Goal: Task Accomplishment & Management: Use online tool/utility

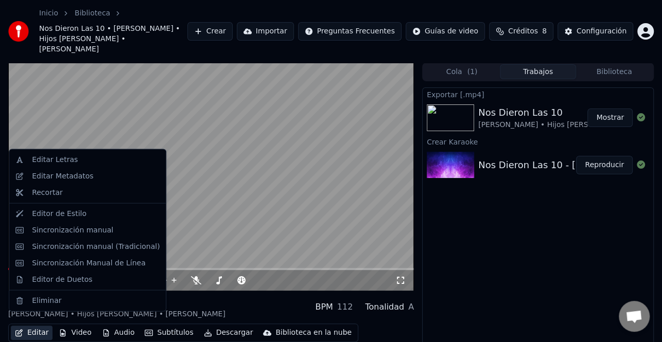
click at [38, 327] on button "Editar" at bounding box center [32, 333] width 42 height 14
click at [309, 275] on div "2:21 / 6:30" at bounding box center [217, 280] width 355 height 10
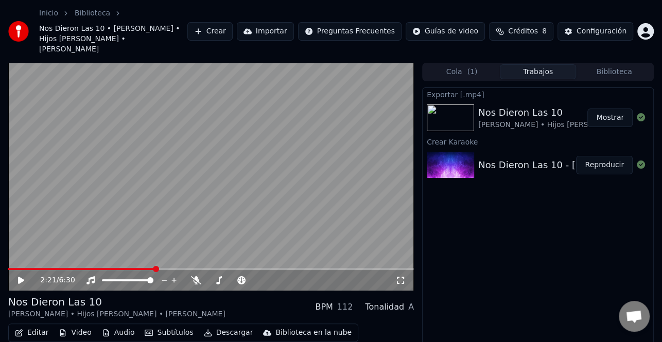
click at [26, 276] on icon at bounding box center [28, 280] width 24 height 8
click at [11, 268] on span at bounding box center [9, 269] width 3 height 2
click at [21, 276] on icon at bounding box center [28, 280] width 24 height 8
click at [34, 327] on button "Editar" at bounding box center [32, 333] width 42 height 14
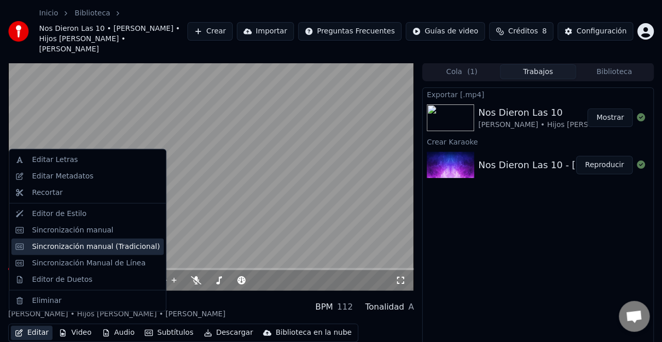
click at [118, 252] on div "Sincronización manual (Tradicional)" at bounding box center [87, 246] width 152 height 16
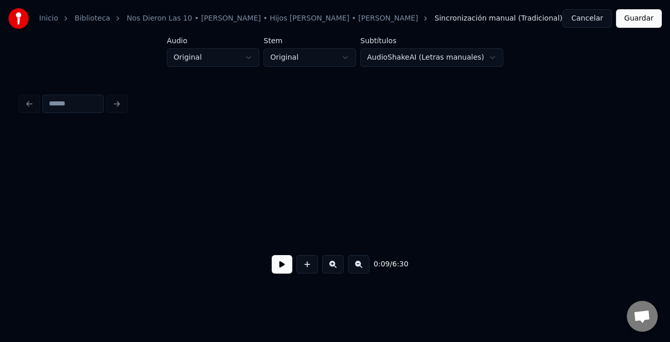
scroll to position [0, 938]
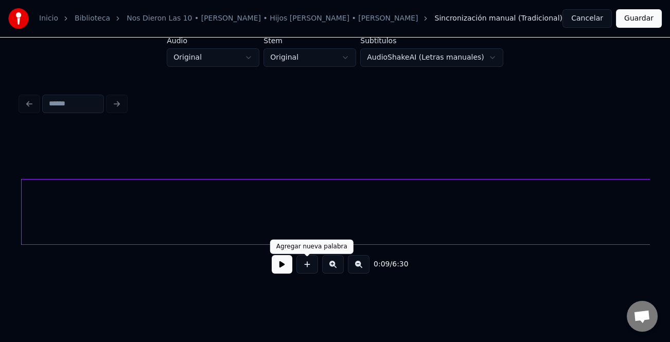
click at [282, 271] on button at bounding box center [282, 264] width 21 height 19
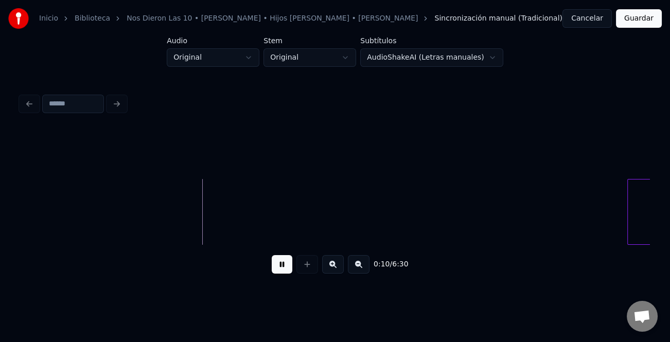
click at [628, 240] on div "Fue" at bounding box center [335, 212] width 629 height 66
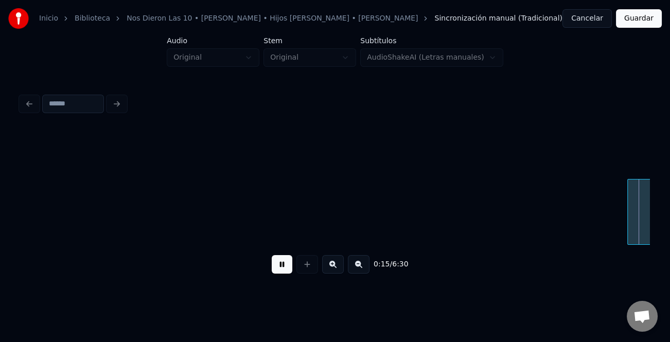
scroll to position [0, 1567]
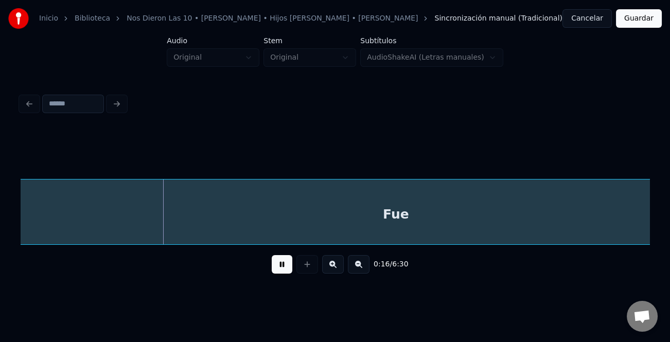
click at [359, 269] on button at bounding box center [359, 264] width 22 height 19
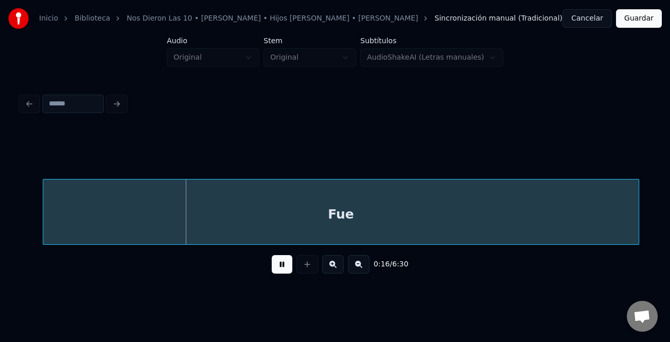
click at [359, 269] on button at bounding box center [359, 264] width 22 height 19
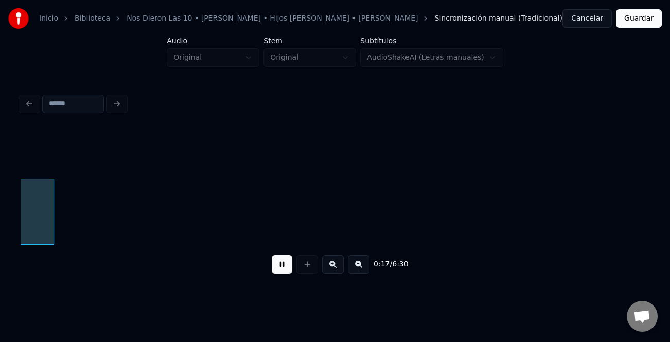
scroll to position [0, 698]
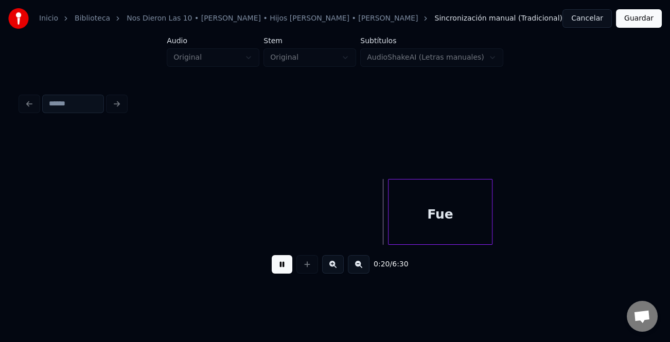
click at [392, 223] on div at bounding box center [389, 212] width 3 height 65
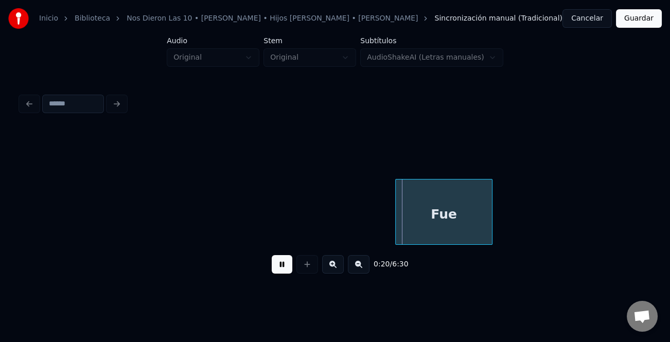
click at [434, 210] on div "Fue" at bounding box center [444, 215] width 96 height 70
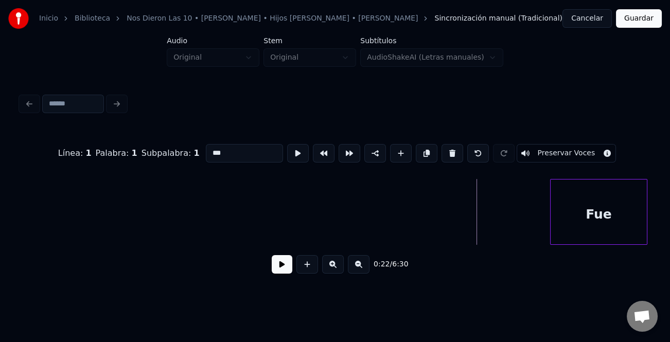
click at [573, 223] on div "Fue" at bounding box center [598, 215] width 96 height 70
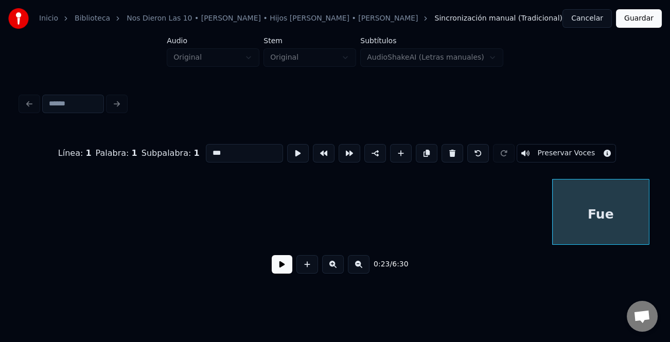
click at [356, 268] on button at bounding box center [359, 264] width 22 height 19
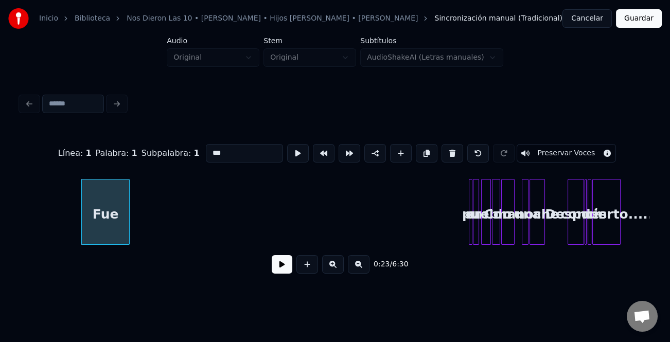
scroll to position [0, 610]
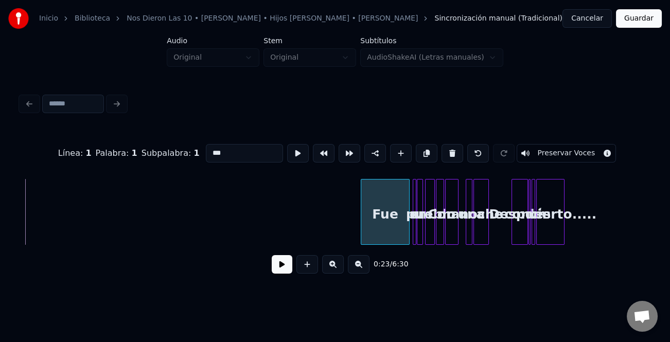
click at [392, 261] on div "Línea : 1 Palabra : 1 Subpalabra : 1 *** Preservar Voces 0:23 / 6:30" at bounding box center [335, 206] width 629 height 156
click at [334, 272] on button at bounding box center [333, 264] width 22 height 19
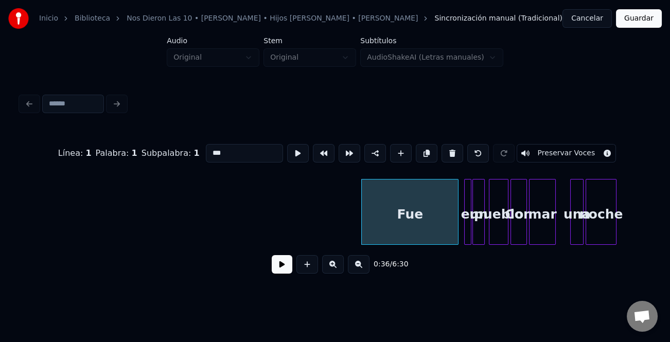
click at [334, 272] on button at bounding box center [333, 264] width 22 height 19
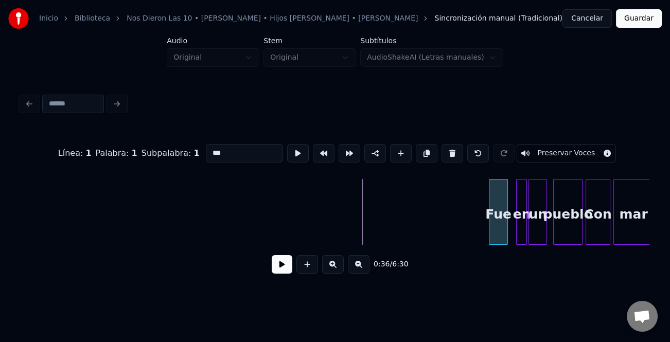
click at [490, 228] on div at bounding box center [490, 212] width 3 height 65
drag, startPoint x: 483, startPoint y: 217, endPoint x: 422, endPoint y: 223, distance: 61.0
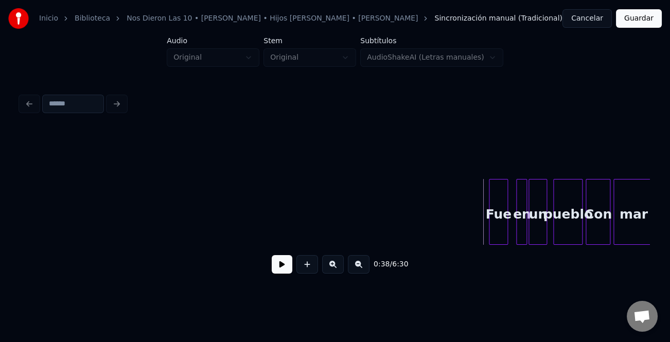
click at [277, 268] on button at bounding box center [282, 264] width 21 height 19
click at [337, 269] on button at bounding box center [333, 264] width 22 height 19
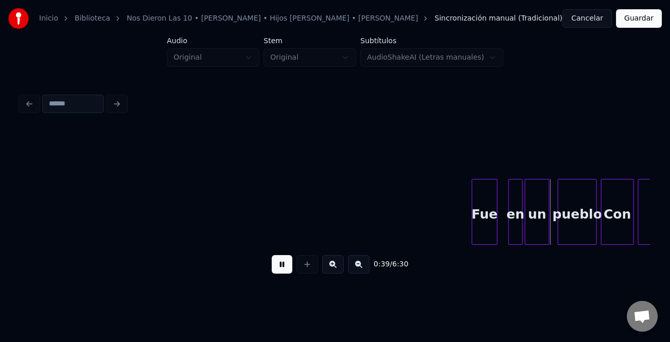
click at [337, 269] on button at bounding box center [333, 264] width 22 height 19
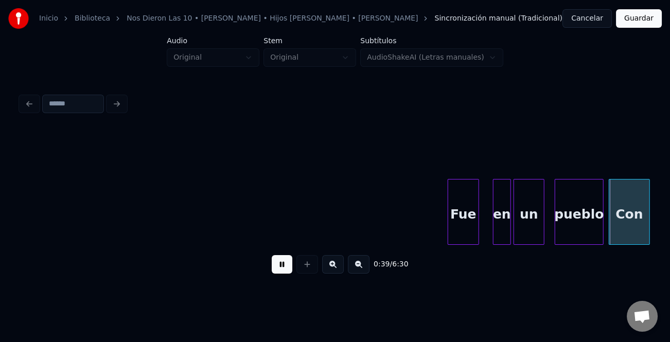
click at [337, 269] on button at bounding box center [333, 264] width 22 height 19
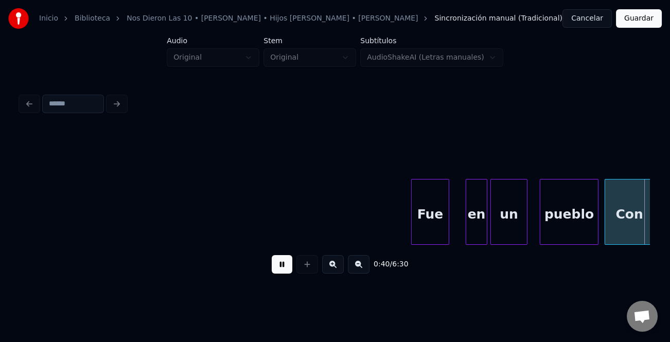
click at [337, 269] on button at bounding box center [333, 264] width 22 height 19
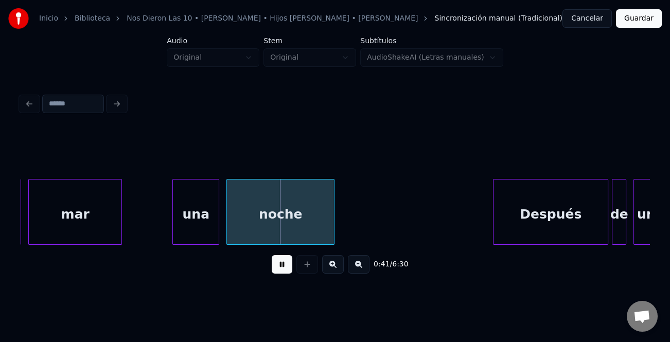
drag, startPoint x: 284, startPoint y: 265, endPoint x: 234, endPoint y: 250, distance: 52.2
click at [278, 262] on button at bounding box center [282, 264] width 21 height 19
click at [165, 235] on div at bounding box center [166, 212] width 3 height 65
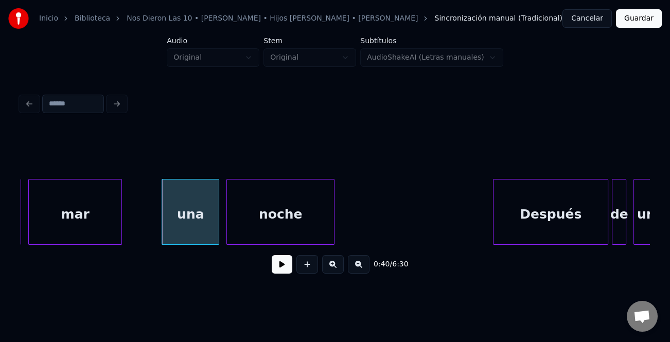
click at [174, 232] on div "una" at bounding box center [190, 215] width 57 height 70
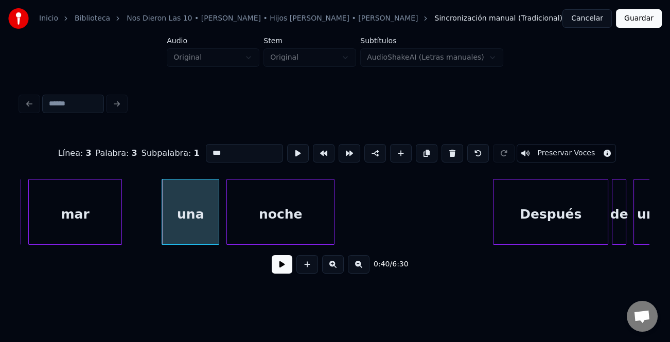
click at [209, 148] on input "***" at bounding box center [244, 153] width 77 height 19
type input "***"
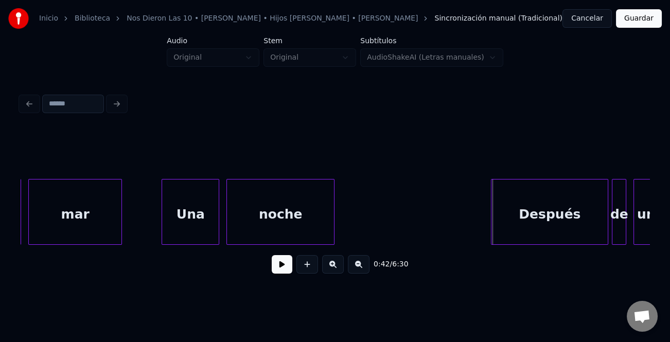
click at [491, 230] on div at bounding box center [492, 212] width 3 height 65
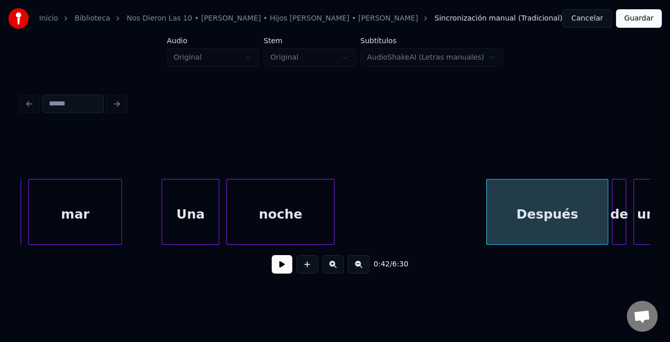
click at [278, 261] on button at bounding box center [282, 264] width 21 height 19
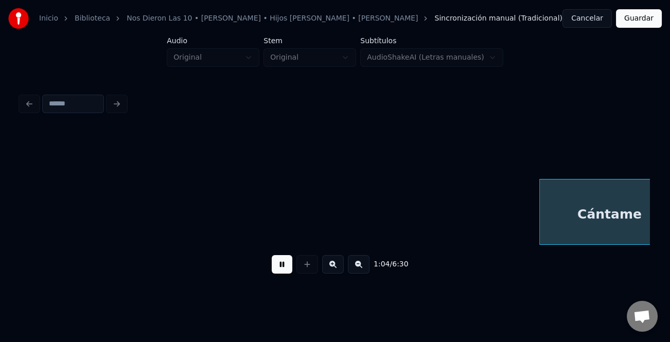
scroll to position [0, 11642]
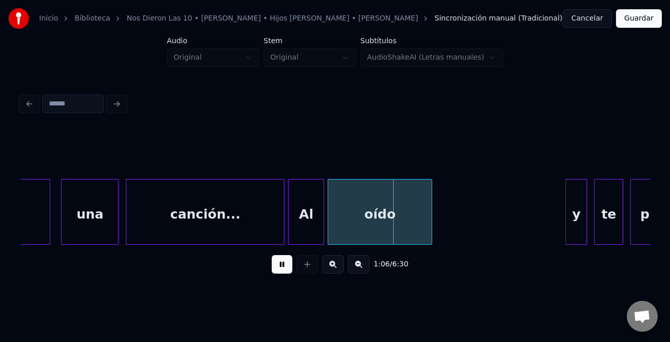
click at [287, 271] on button at bounding box center [282, 264] width 21 height 19
click at [287, 272] on button at bounding box center [282, 264] width 21 height 19
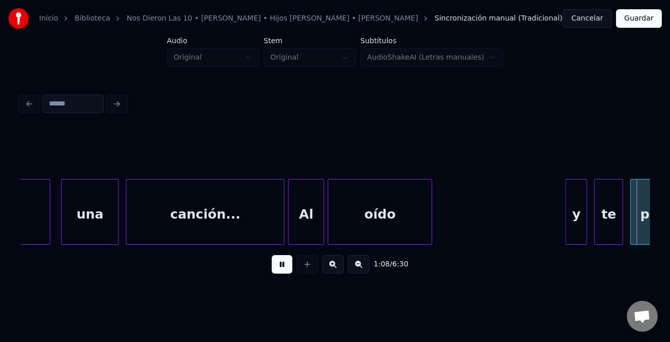
scroll to position [0, 12273]
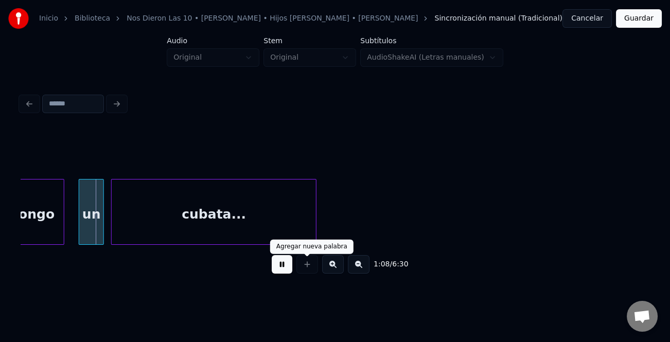
click at [288, 263] on button at bounding box center [282, 264] width 21 height 19
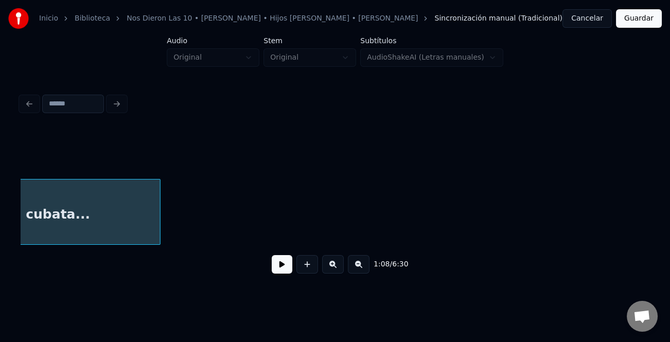
scroll to position [0, 12146]
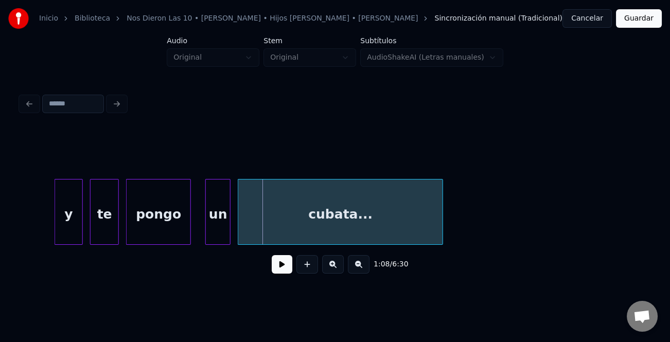
click at [55, 226] on div at bounding box center [56, 212] width 3 height 65
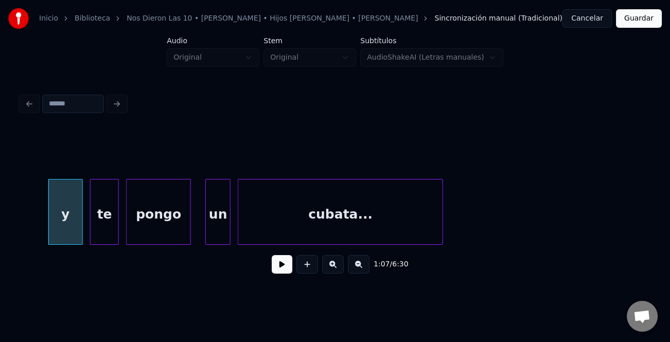
click at [65, 225] on div "y" at bounding box center [66, 215] width 34 height 70
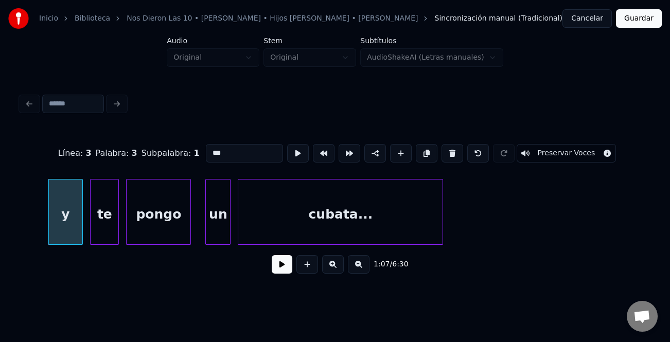
type input "*"
click at [217, 146] on input "*" at bounding box center [244, 153] width 77 height 19
type input "*"
click at [282, 264] on button at bounding box center [282, 264] width 21 height 19
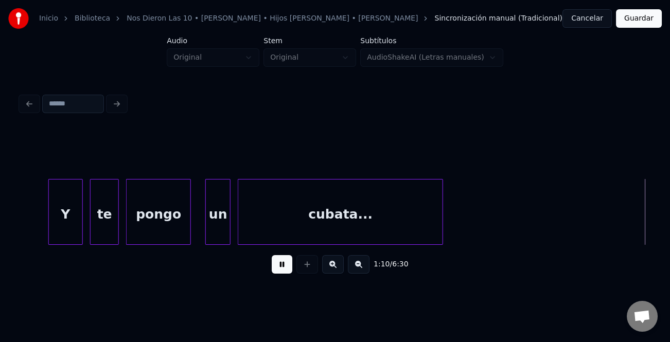
scroll to position [0, 12776]
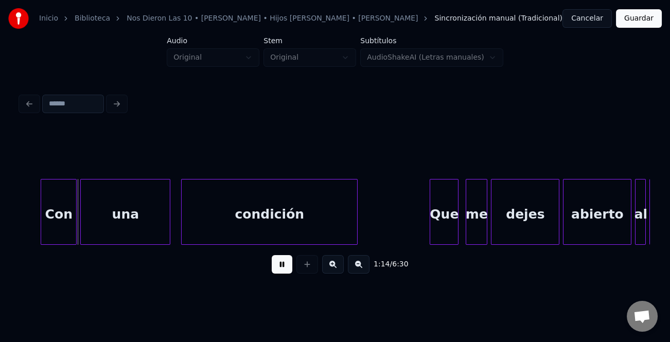
click at [362, 268] on button at bounding box center [359, 264] width 22 height 19
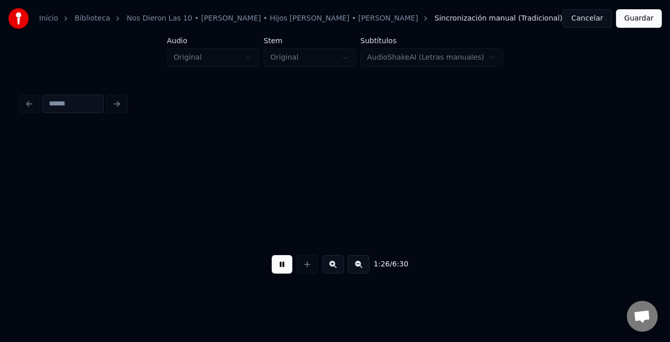
scroll to position [0, 13367]
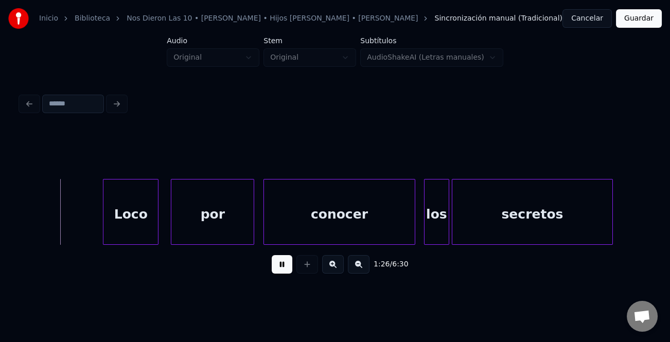
click at [581, 206] on div "secretos" at bounding box center [531, 215] width 159 height 70
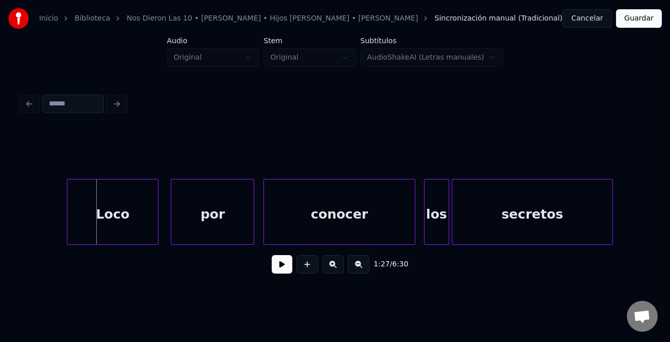
click at [68, 208] on div at bounding box center [68, 212] width 3 height 65
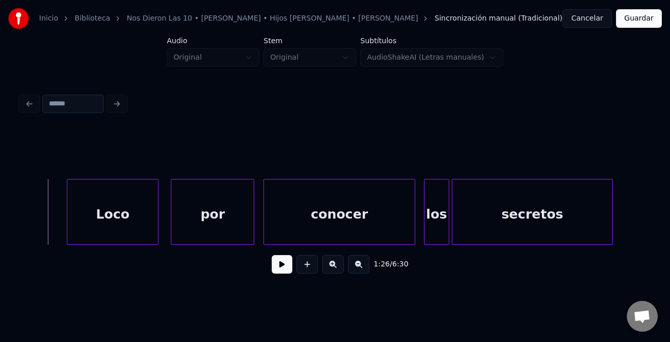
click at [287, 268] on button at bounding box center [282, 264] width 21 height 19
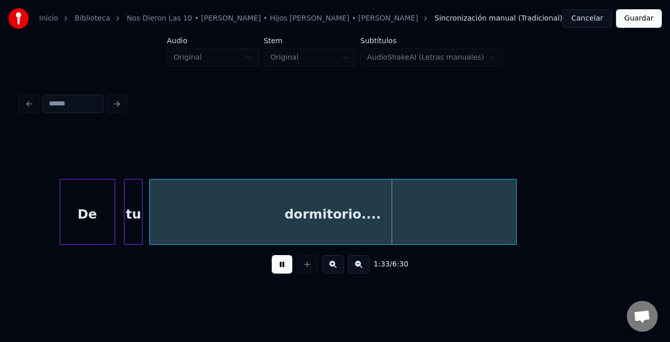
click at [61, 229] on div at bounding box center [61, 212] width 3 height 65
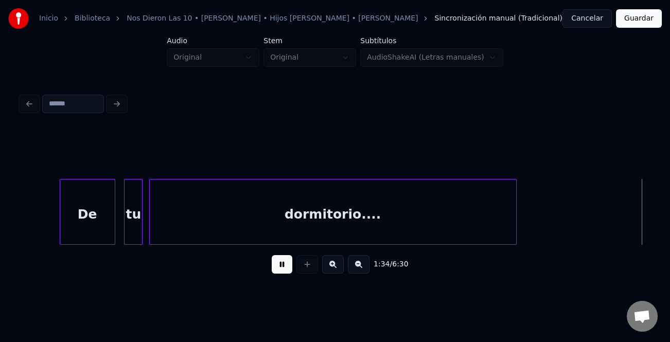
scroll to position [0, 14627]
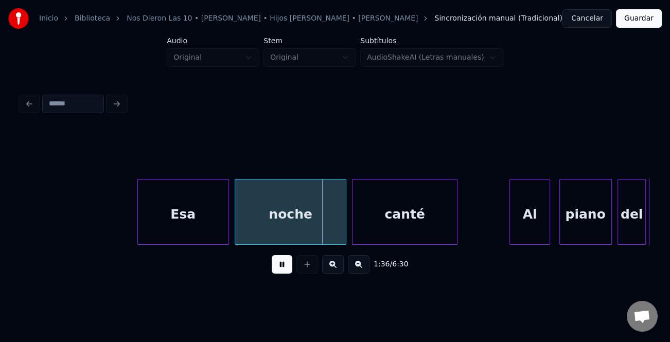
click at [138, 223] on div at bounding box center [139, 212] width 3 height 65
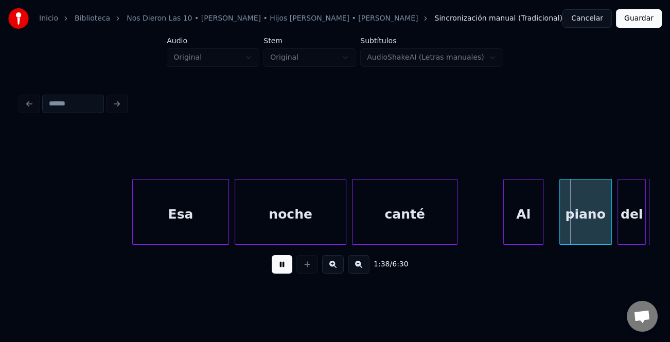
click at [528, 223] on div "Al" at bounding box center [523, 215] width 39 height 70
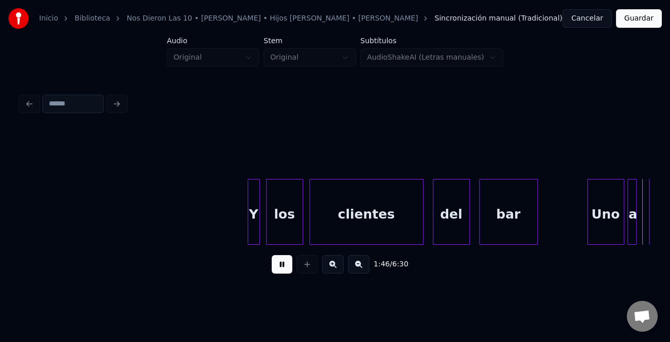
scroll to position [0, 16518]
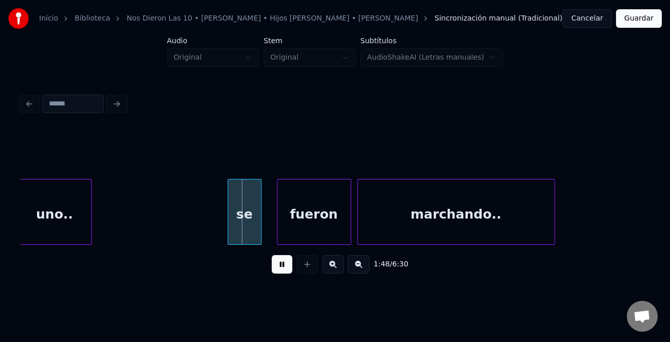
click at [227, 230] on div "se" at bounding box center [244, 212] width 34 height 66
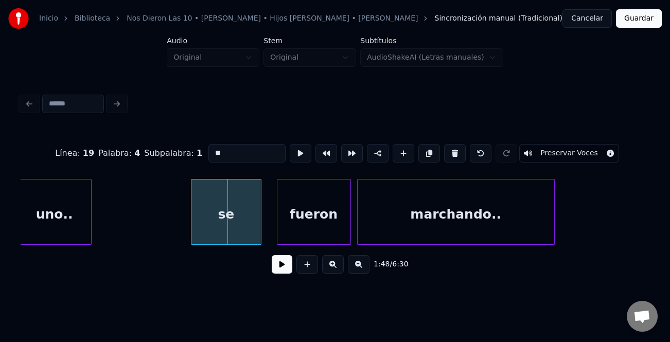
click at [192, 234] on div at bounding box center [192, 212] width 3 height 65
click at [205, 220] on div "se" at bounding box center [226, 215] width 70 height 70
click at [212, 148] on input "**" at bounding box center [246, 153] width 77 height 19
type input "**"
click at [291, 268] on button at bounding box center [282, 264] width 21 height 19
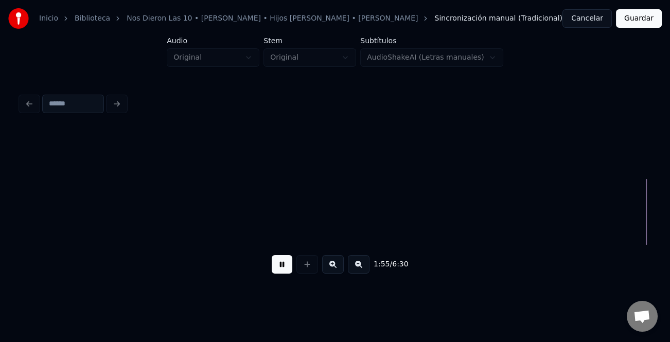
scroll to position [0, 17777]
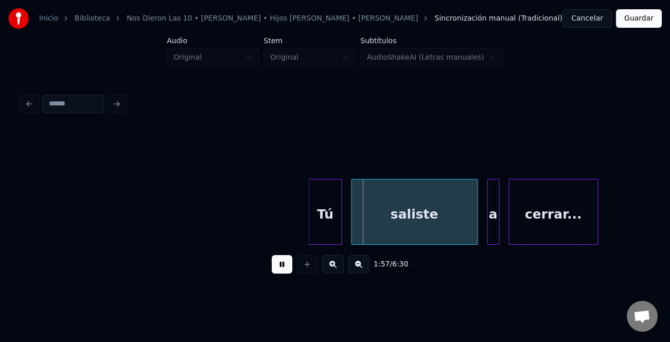
click at [311, 217] on div at bounding box center [310, 212] width 3 height 65
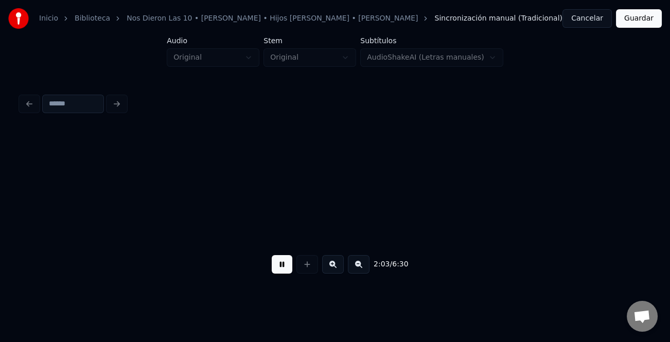
scroll to position [0, 19035]
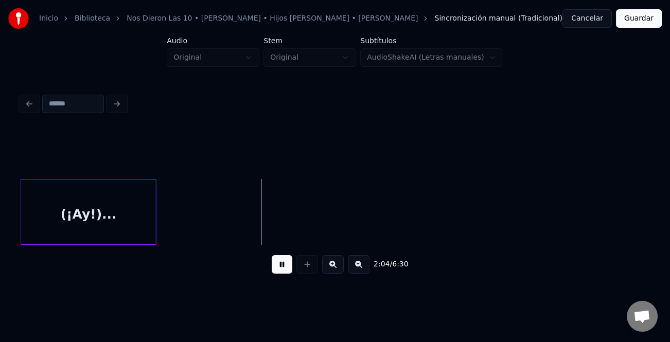
click at [78, 216] on div "(¡Ay!)..." at bounding box center [88, 215] width 135 height 70
click at [159, 214] on div "(¡Ay!)..." at bounding box center [92, 212] width 136 height 66
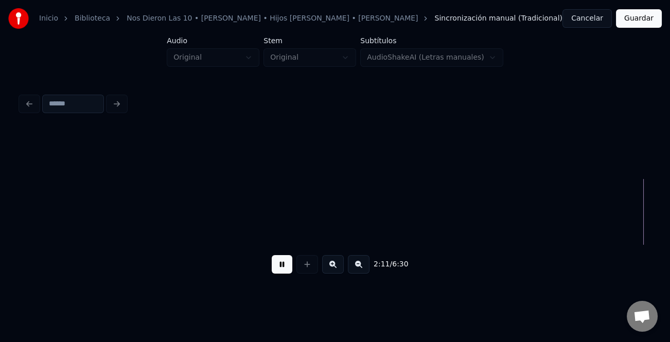
scroll to position [0, 20289]
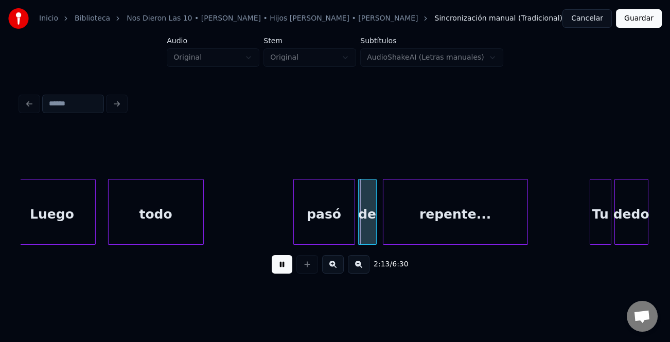
click at [10, 232] on div "Inicio Biblioteca Nos Dieron Las 10 • [PERSON_NAME] • Hijos [PERSON_NAME] • [PE…" at bounding box center [335, 144] width 670 height 289
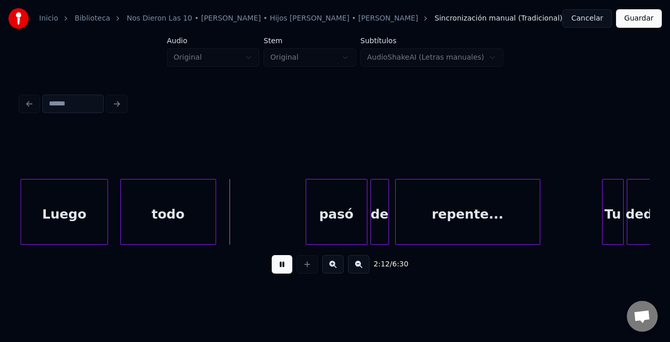
drag, startPoint x: 280, startPoint y: 261, endPoint x: 313, endPoint y: 215, distance: 56.8
click at [284, 260] on button at bounding box center [282, 264] width 21 height 19
click at [317, 210] on div "pasó" at bounding box center [336, 215] width 61 height 70
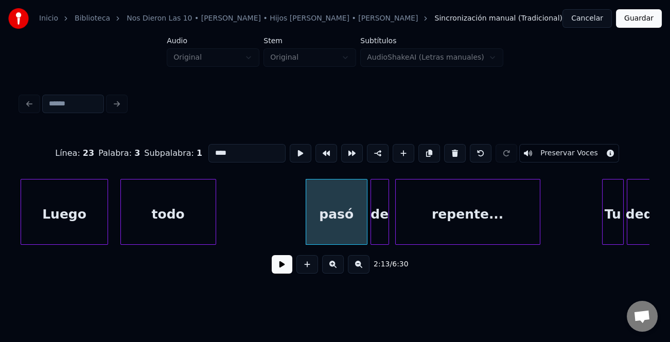
click at [211, 148] on input "****" at bounding box center [246, 153] width 77 height 19
click at [305, 227] on div at bounding box center [306, 212] width 3 height 65
type input "****"
click at [280, 260] on button at bounding box center [282, 264] width 21 height 19
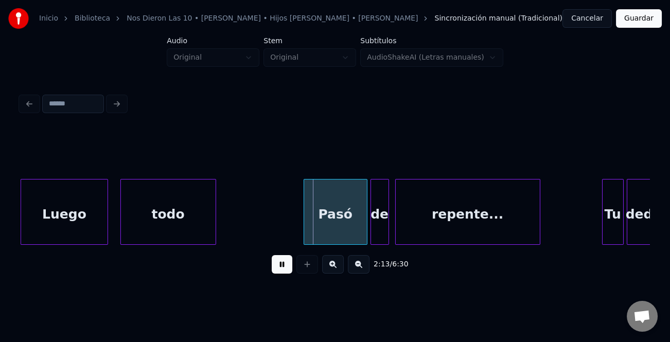
click at [280, 266] on button at bounding box center [282, 264] width 21 height 19
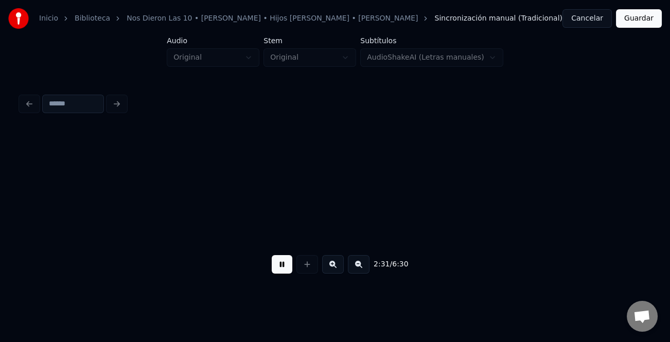
scroll to position [0, 23425]
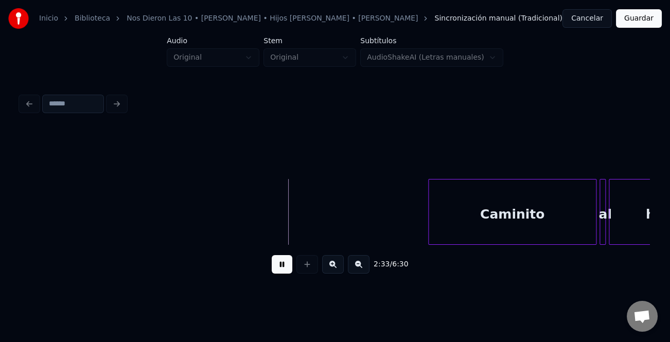
click at [429, 212] on div at bounding box center [430, 212] width 3 height 65
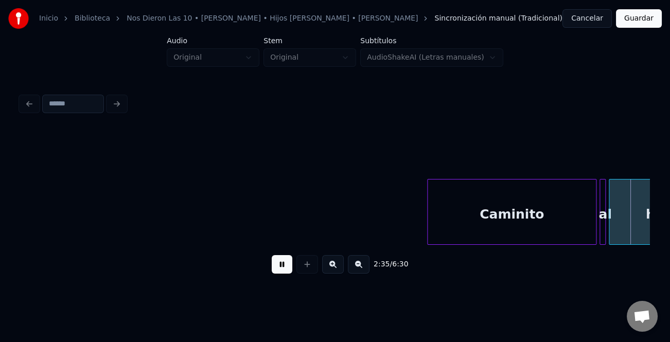
scroll to position [0, 24055]
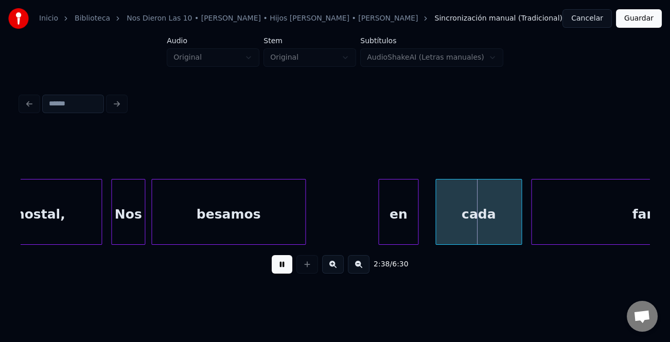
click at [387, 216] on div "en" at bounding box center [398, 215] width 39 height 70
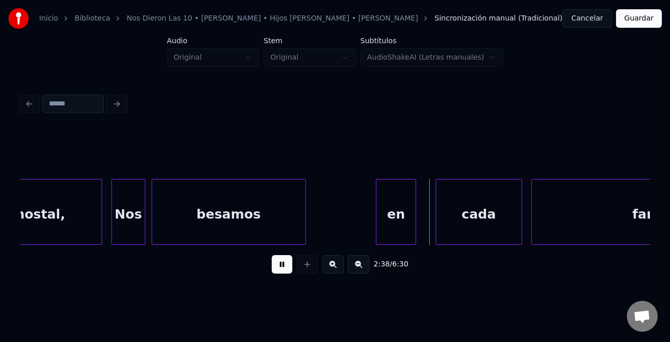
click at [283, 261] on button at bounding box center [282, 264] width 21 height 19
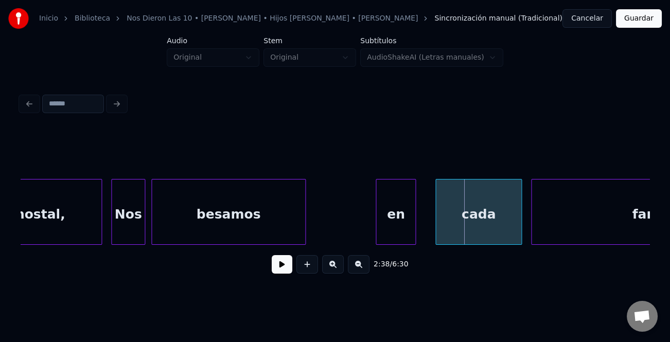
click at [401, 214] on div "en" at bounding box center [395, 215] width 39 height 70
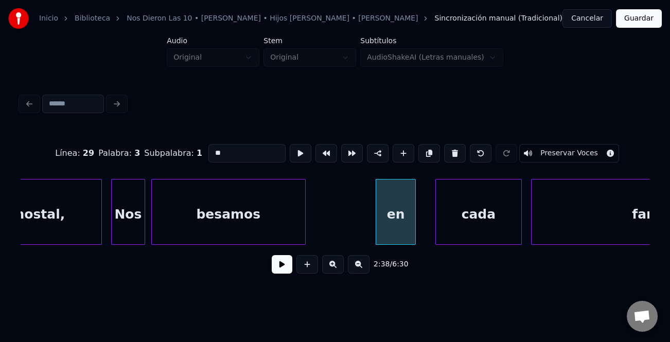
click at [210, 148] on input "**" at bounding box center [246, 153] width 77 height 19
type input "**"
click at [281, 271] on button at bounding box center [282, 264] width 21 height 19
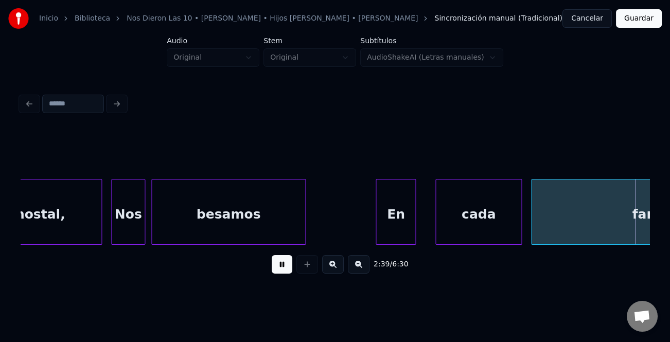
scroll to position [0, 24684]
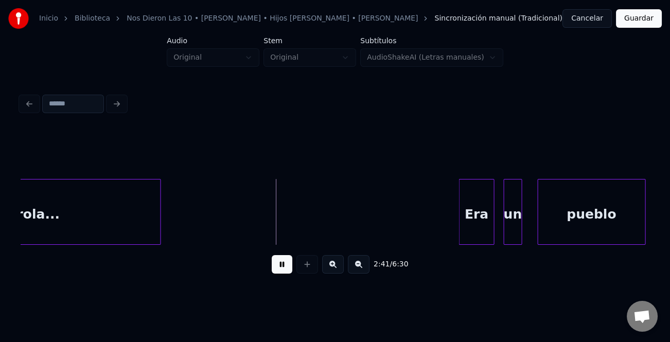
click at [459, 202] on div at bounding box center [460, 212] width 3 height 65
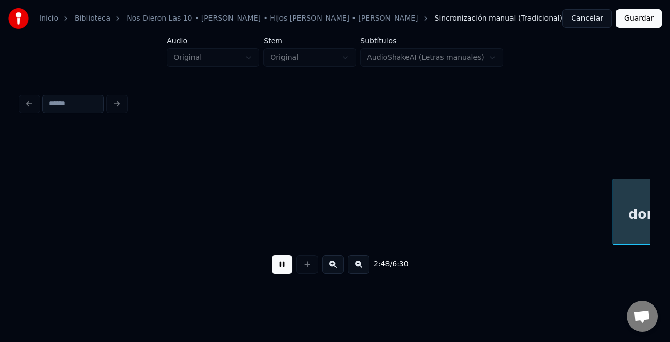
scroll to position [0, 25942]
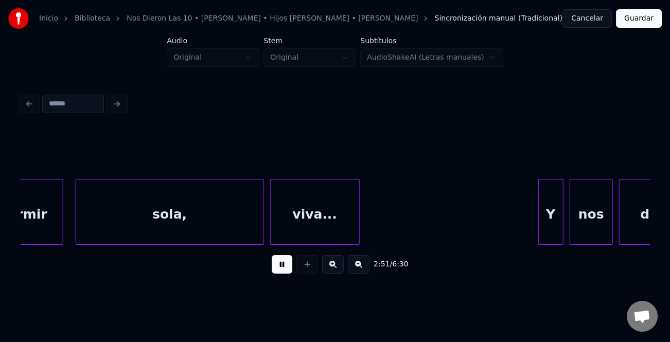
click at [540, 214] on div at bounding box center [540, 212] width 3 height 65
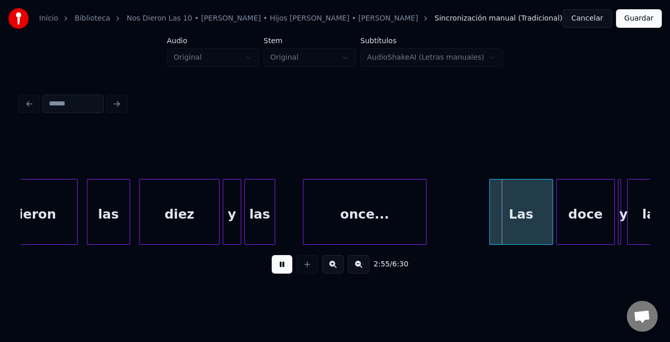
click at [490, 215] on div at bounding box center [491, 212] width 3 height 65
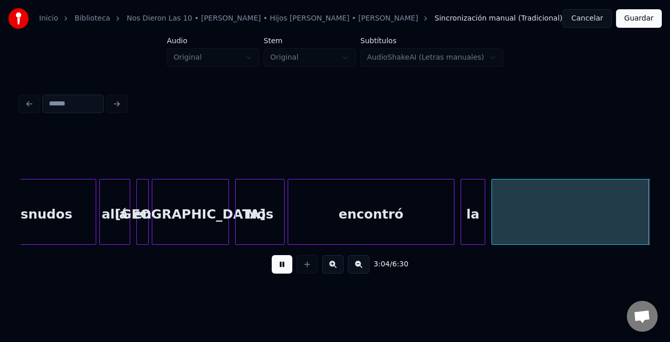
scroll to position [0, 28462]
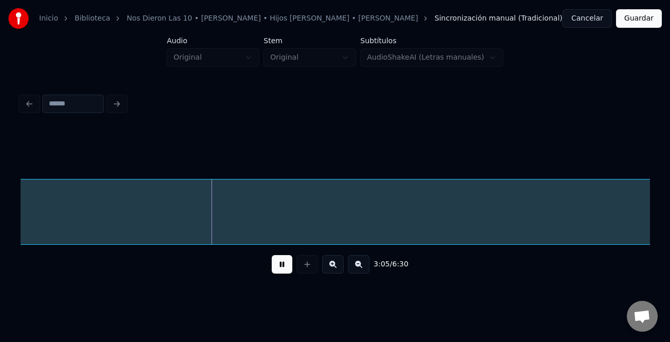
click at [359, 265] on button at bounding box center [359, 264] width 22 height 19
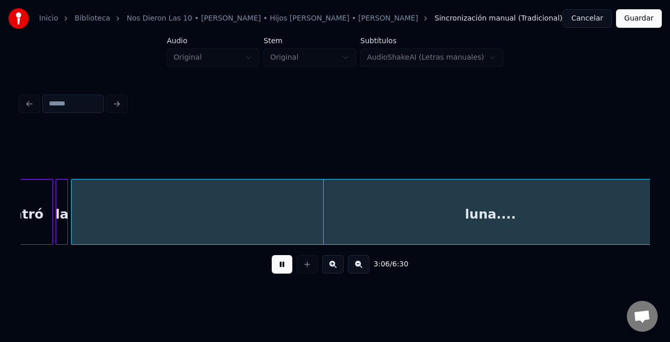
click at [359, 265] on button at bounding box center [359, 264] width 22 height 19
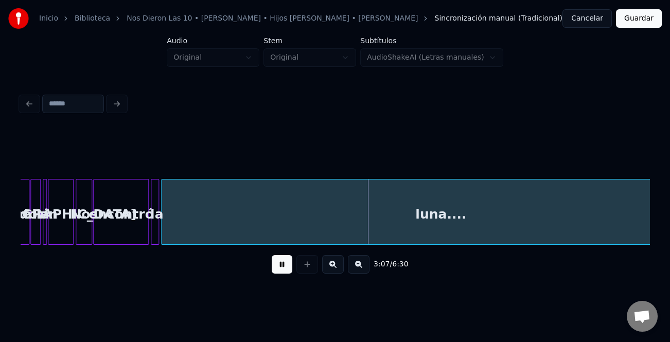
click at [359, 265] on button at bounding box center [359, 264] width 22 height 19
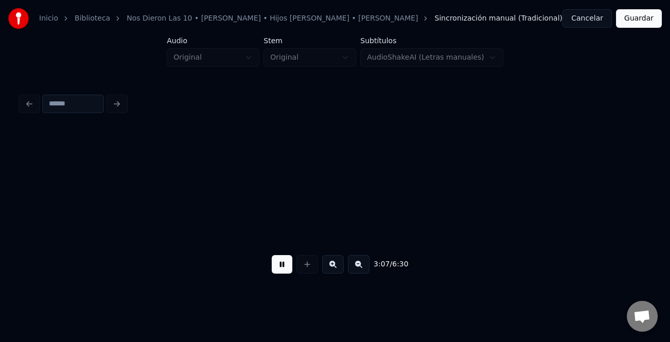
scroll to position [0, 4469]
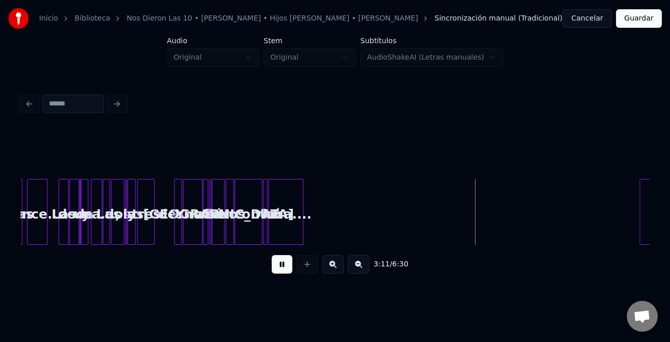
click at [303, 223] on div at bounding box center [301, 212] width 3 height 65
click at [362, 244] on div "luna.... encontró la desnudos allá en [GEOGRAPHIC_DATA] Nos las once... Las doc…" at bounding box center [335, 212] width 629 height 66
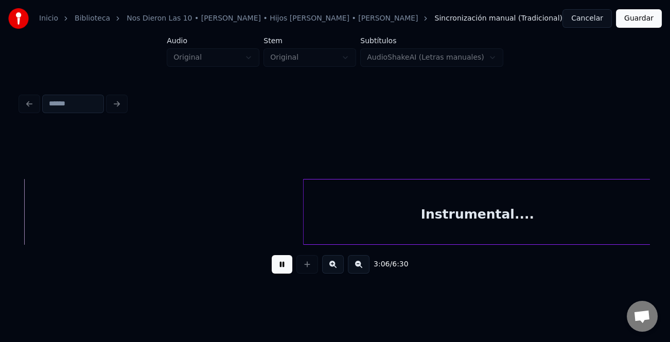
scroll to position [0, 4809]
click at [304, 225] on div "Instrumental...." at bounding box center [473, 215] width 347 height 70
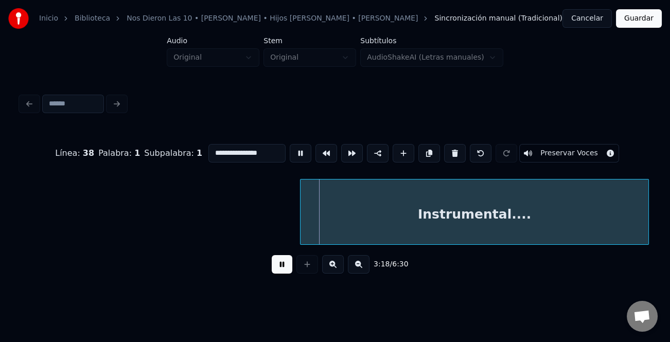
click at [352, 263] on button at bounding box center [359, 264] width 22 height 19
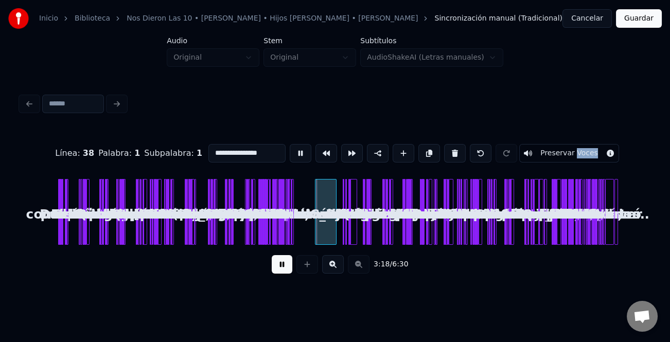
click at [352, 264] on div "3:18 / 6:30" at bounding box center [335, 264] width 612 height 23
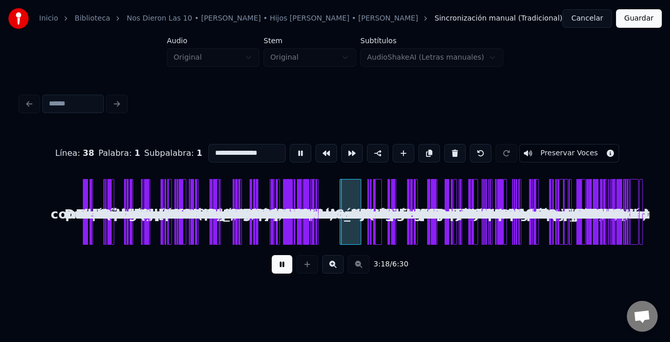
click at [353, 264] on div "3:18 / 6:30" at bounding box center [335, 264] width 612 height 23
click at [332, 268] on button at bounding box center [333, 264] width 22 height 19
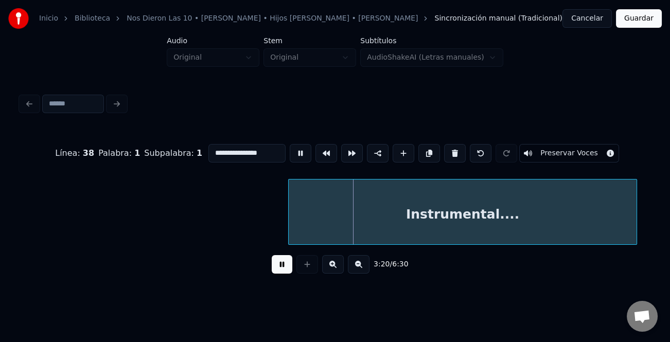
click at [332, 268] on button at bounding box center [333, 264] width 22 height 19
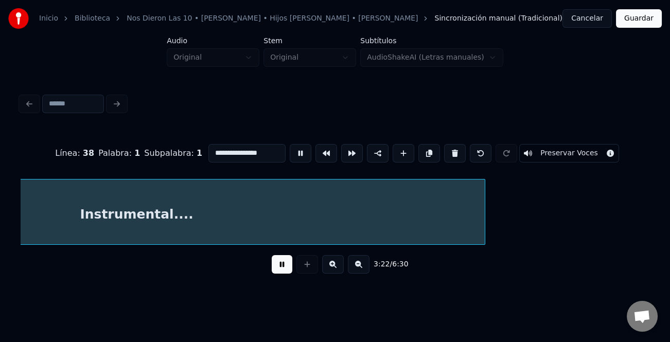
scroll to position [0, 10413]
click at [288, 264] on button at bounding box center [282, 264] width 21 height 19
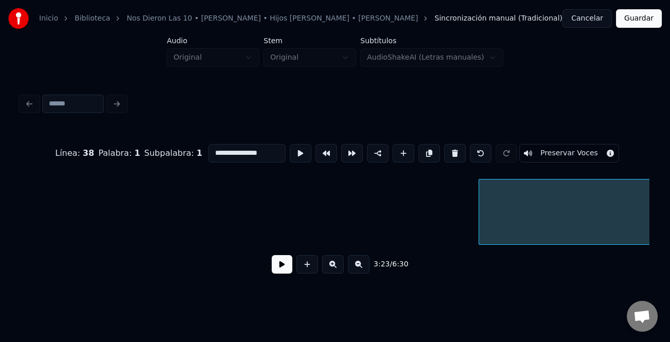
scroll to position [0, 9702]
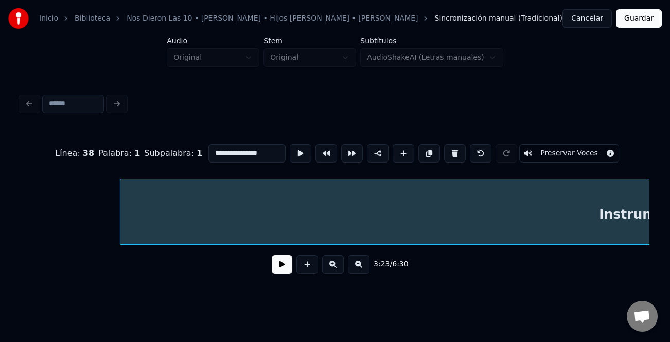
click at [122, 228] on div at bounding box center [121, 212] width 3 height 65
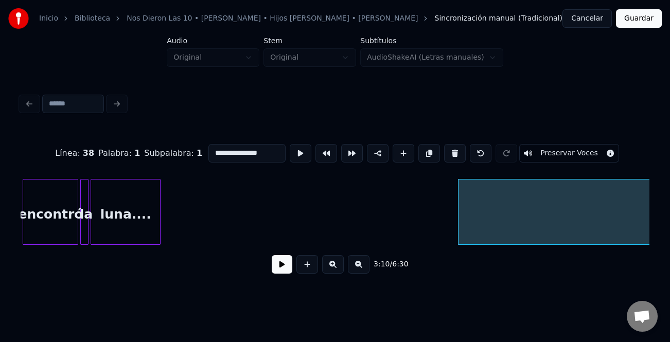
scroll to position [0, 9316]
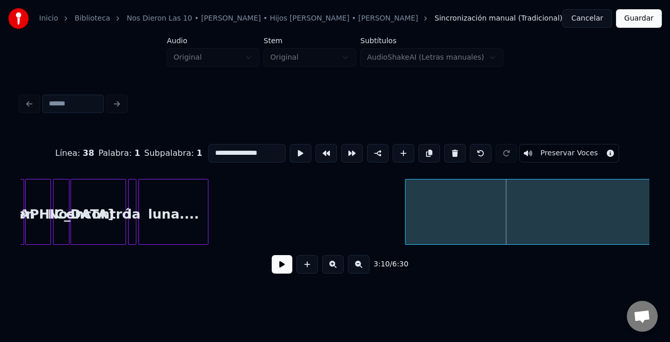
click at [405, 226] on div at bounding box center [406, 212] width 3 height 65
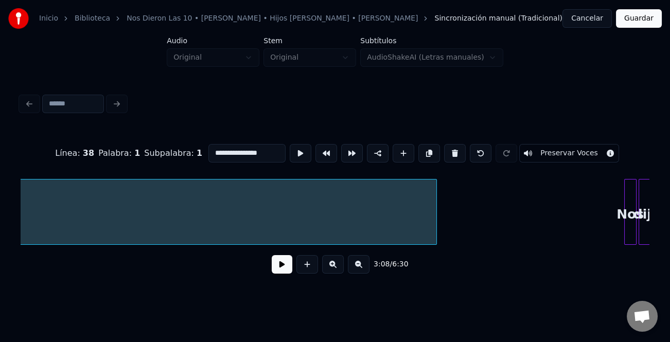
scroll to position [0, 10794]
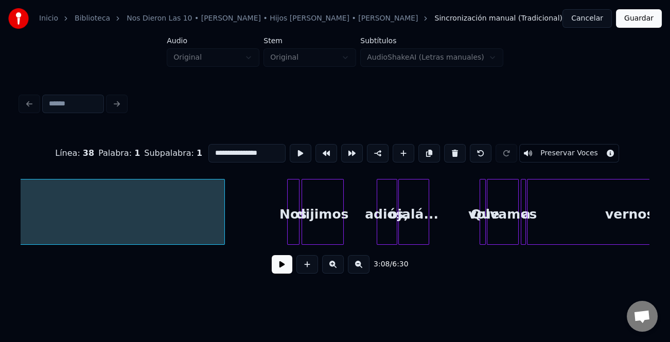
click at [224, 228] on div at bounding box center [222, 212] width 3 height 65
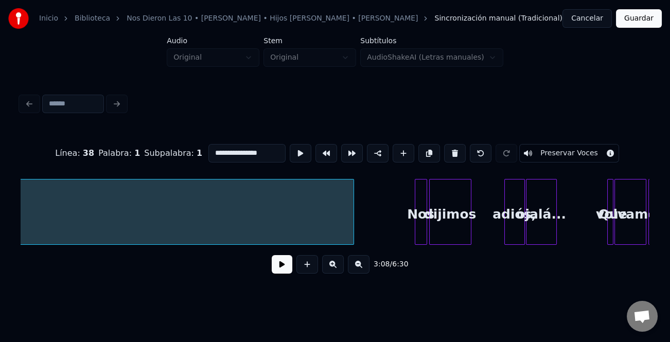
scroll to position [0, 10923]
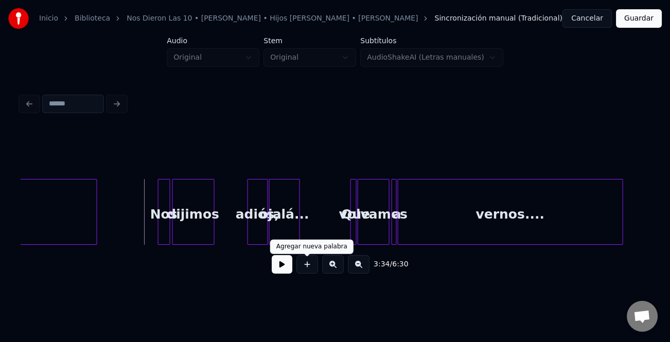
click at [280, 265] on button at bounding box center [282, 264] width 21 height 19
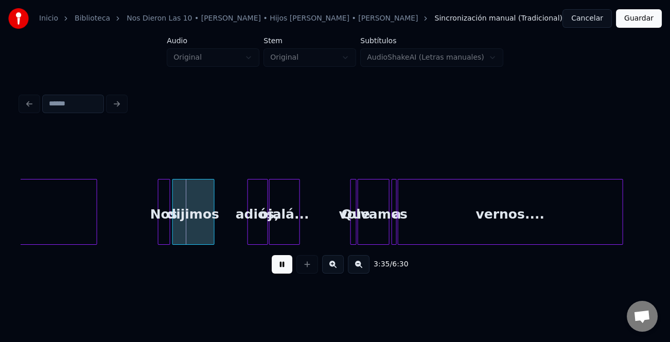
click at [327, 266] on button at bounding box center [333, 264] width 22 height 19
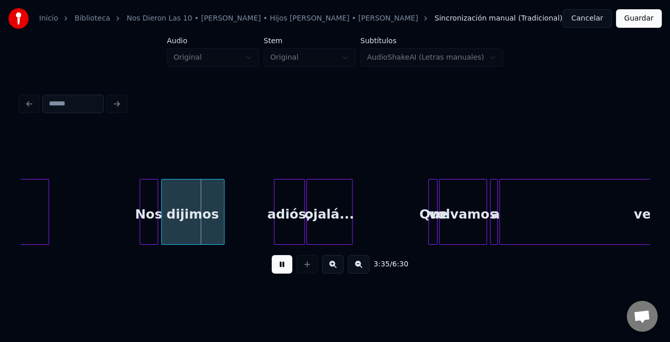
click at [327, 268] on button at bounding box center [333, 264] width 22 height 19
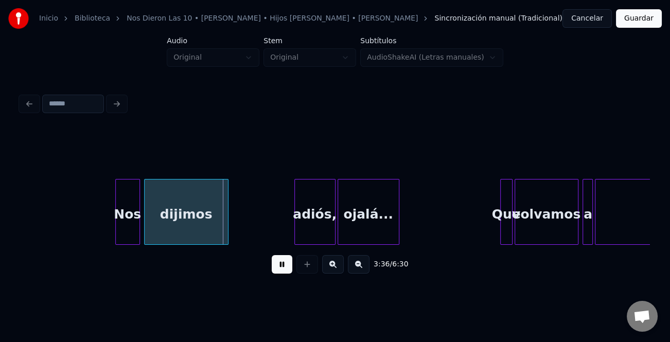
click at [327, 268] on button at bounding box center [333, 264] width 22 height 19
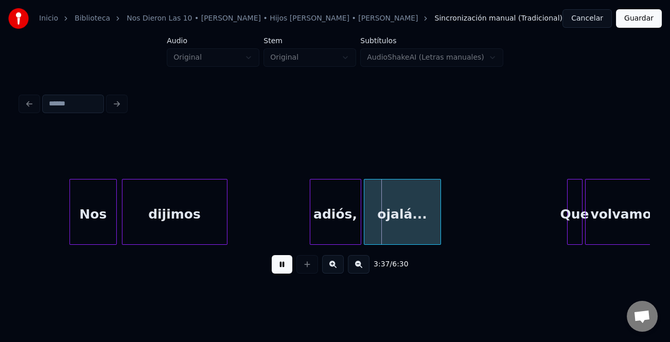
click at [70, 232] on div at bounding box center [71, 212] width 3 height 65
click at [303, 224] on div at bounding box center [303, 212] width 3 height 65
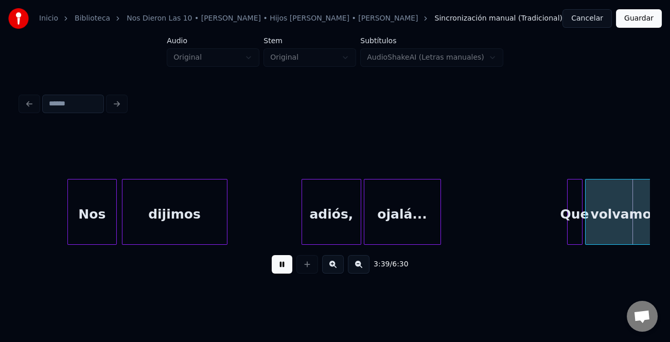
scroll to position [0, 28213]
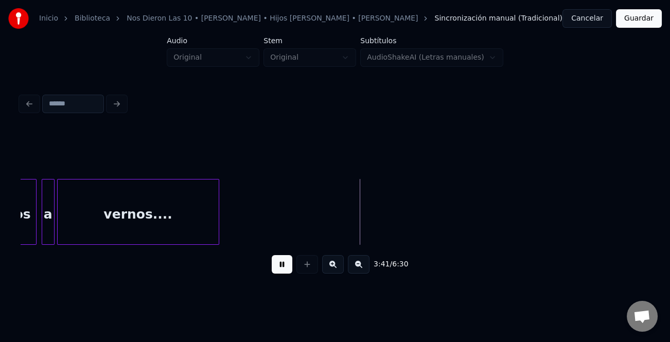
click at [217, 228] on div at bounding box center [217, 212] width 3 height 65
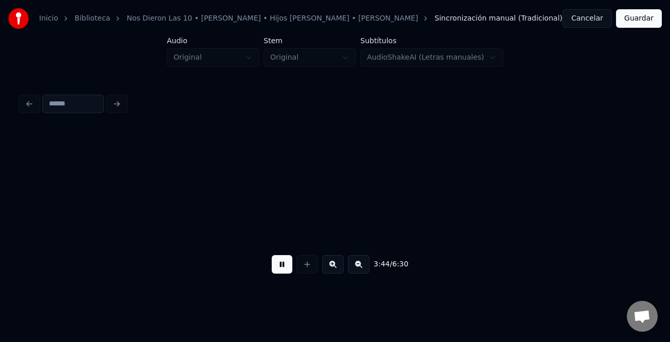
scroll to position [0, 28842]
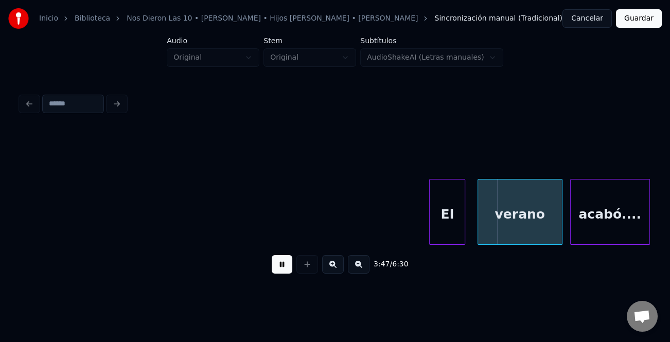
click at [433, 214] on div "El" at bounding box center [447, 215] width 35 height 70
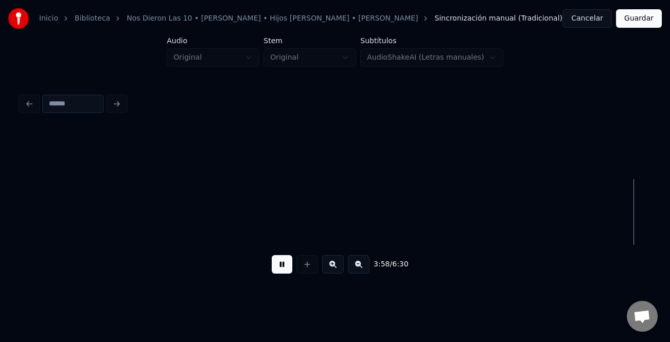
scroll to position [0, 30731]
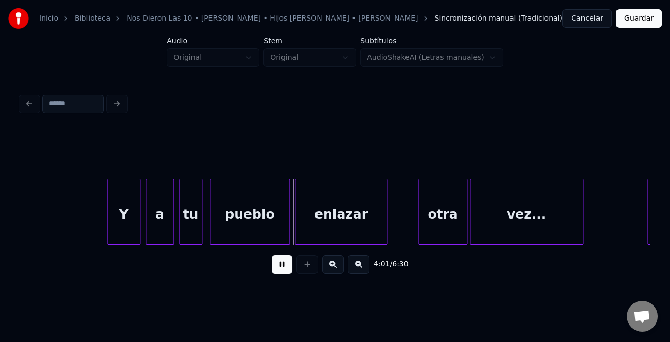
click at [109, 226] on div at bounding box center [109, 212] width 3 height 65
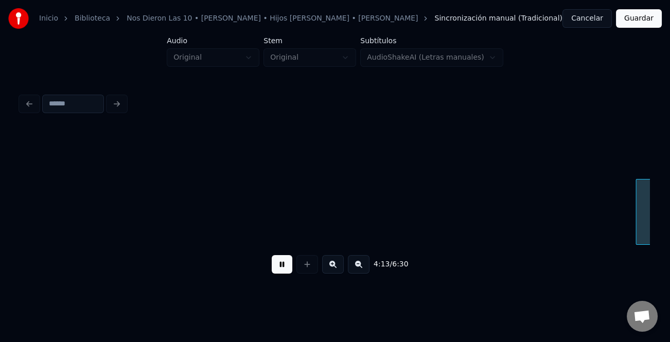
scroll to position [0, 32619]
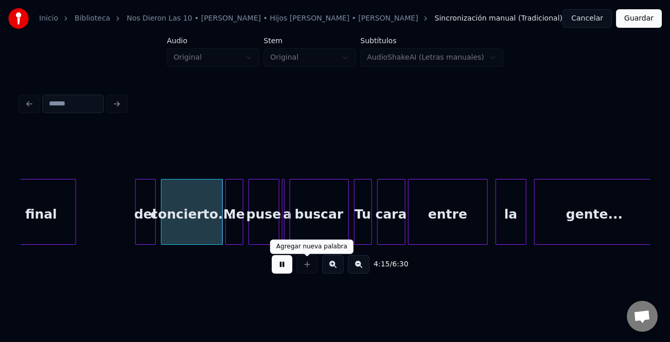
drag, startPoint x: 269, startPoint y: 266, endPoint x: 84, endPoint y: 215, distance: 191.6
click at [269, 266] on div "4:15 / 6:30" at bounding box center [335, 264] width 612 height 23
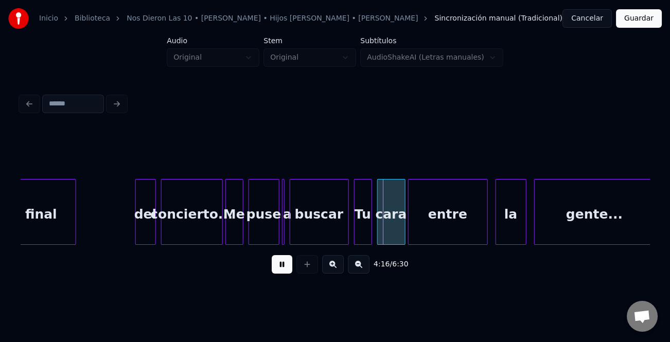
click at [274, 263] on button at bounding box center [282, 264] width 21 height 19
click at [140, 221] on div "del" at bounding box center [146, 215] width 20 height 70
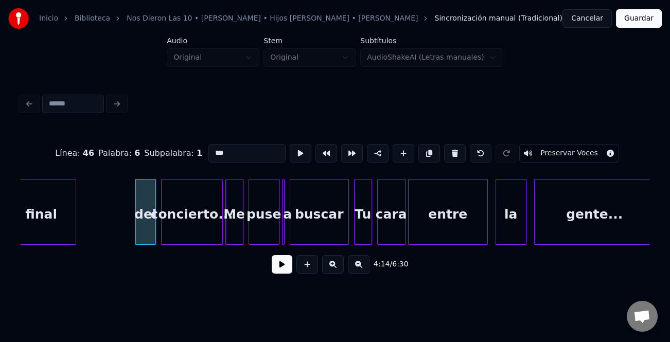
click at [213, 151] on input "***" at bounding box center [246, 153] width 77 height 19
type input "***"
click at [277, 270] on button at bounding box center [282, 264] width 21 height 19
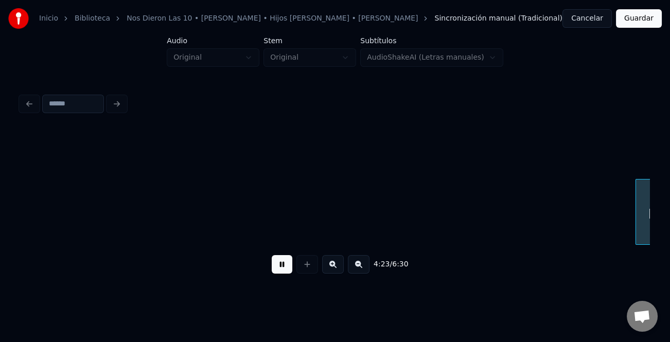
scroll to position [0, 33879]
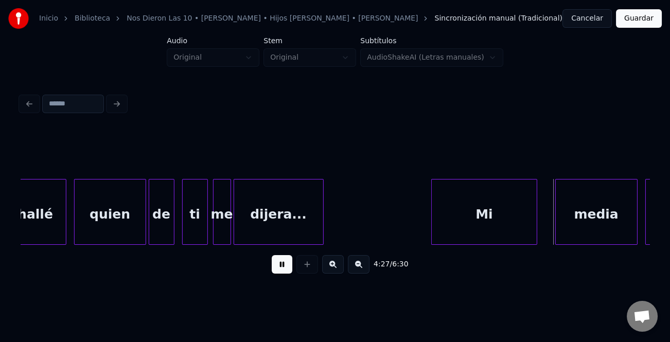
click at [432, 222] on div at bounding box center [433, 212] width 3 height 65
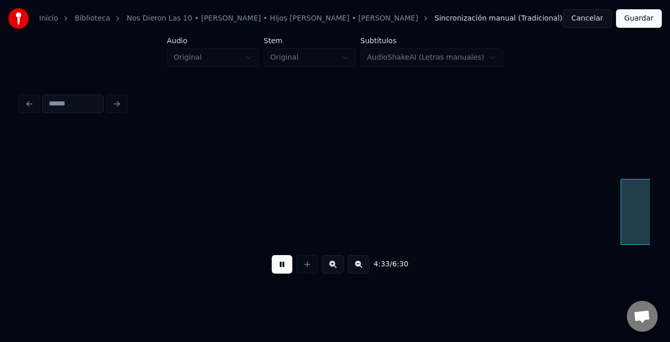
scroll to position [0, 35138]
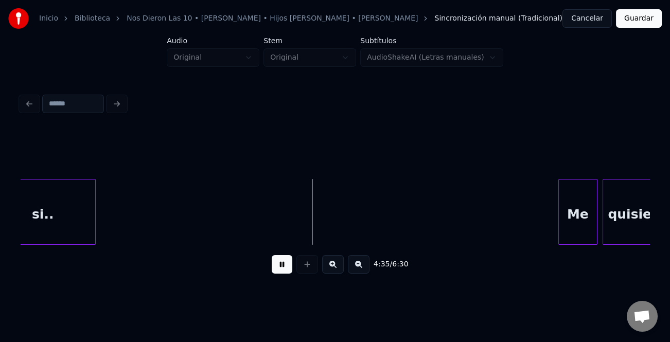
click at [561, 210] on div at bounding box center [560, 212] width 3 height 65
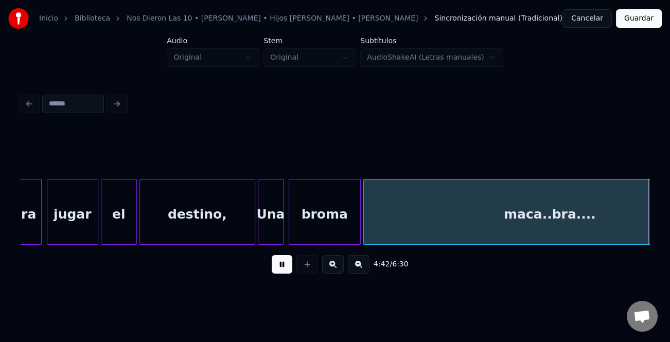
scroll to position [0, 36397]
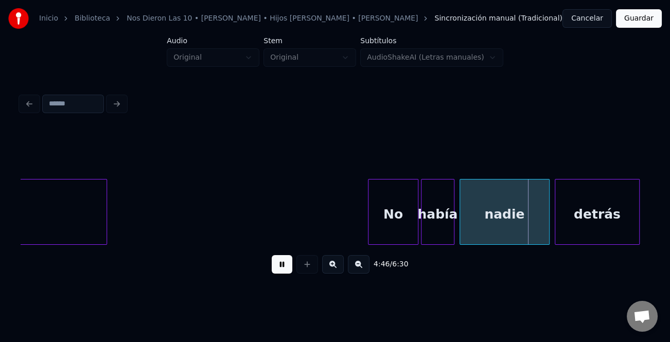
click at [369, 224] on div at bounding box center [369, 212] width 3 height 65
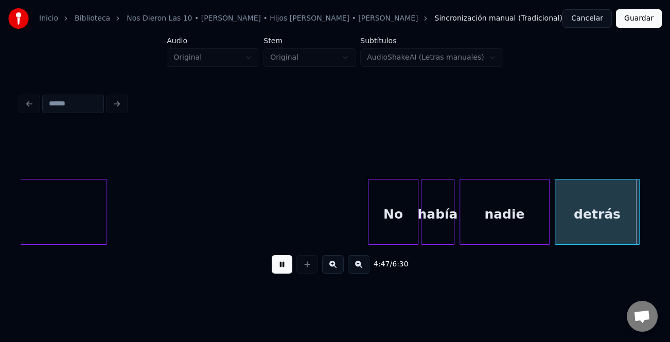
scroll to position [0, 37027]
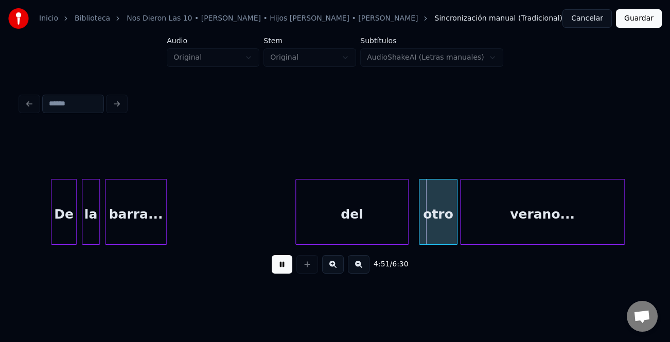
click at [51, 229] on div at bounding box center [52, 212] width 3 height 65
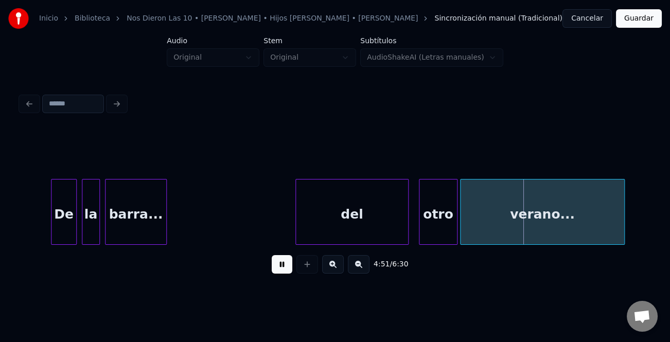
click at [296, 227] on div "del" at bounding box center [352, 215] width 112 height 70
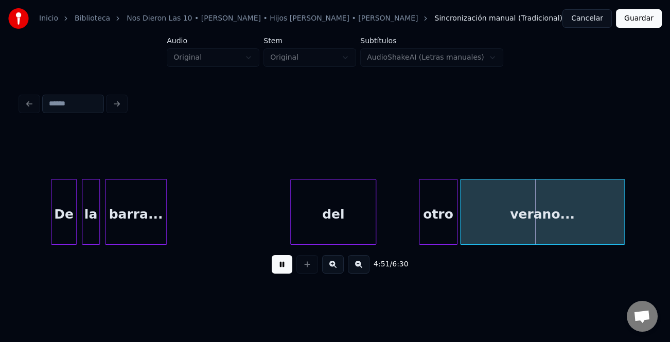
click at [372, 228] on div at bounding box center [373, 212] width 3 height 65
click at [276, 228] on div at bounding box center [276, 212] width 3 height 65
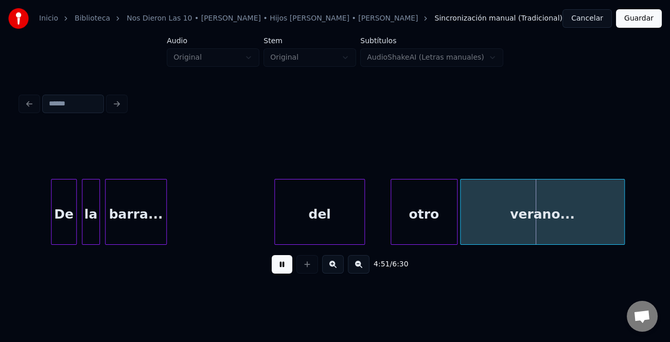
click at [391, 237] on div at bounding box center [392, 212] width 3 height 65
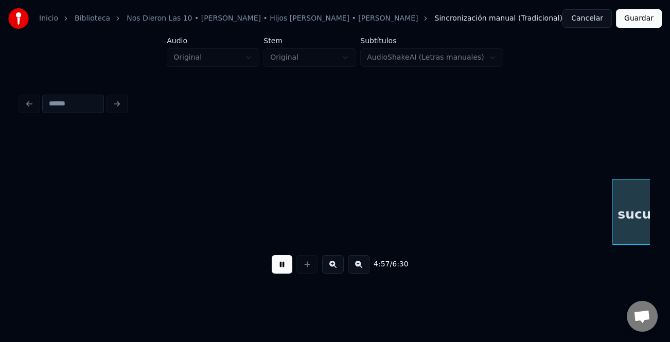
scroll to position [0, 38287]
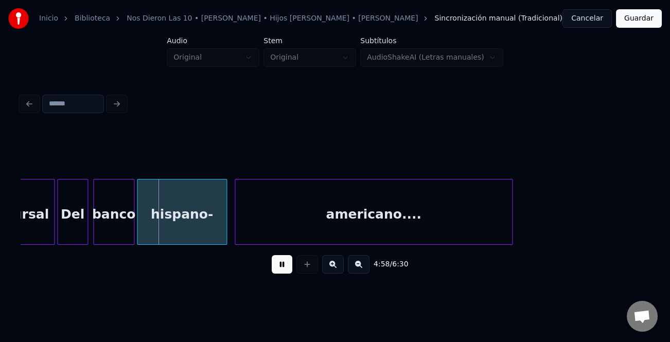
click at [337, 264] on button at bounding box center [333, 264] width 22 height 19
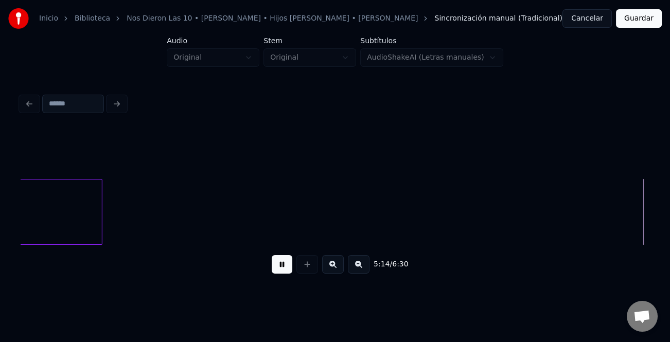
scroll to position [0, 48496]
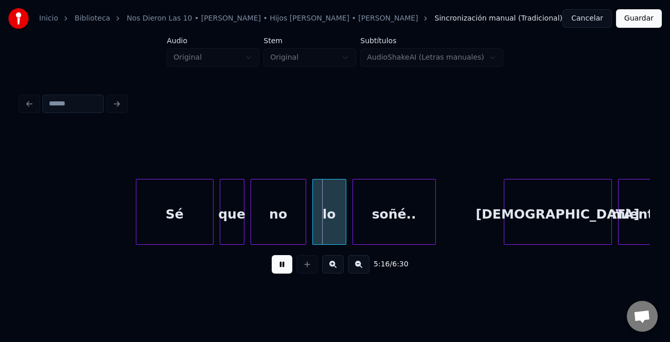
click at [137, 229] on div at bounding box center [137, 212] width 3 height 65
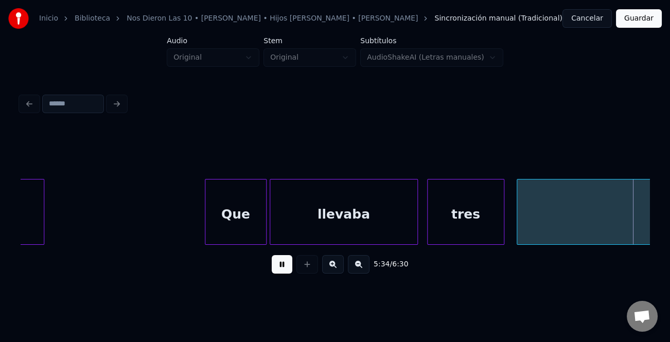
scroll to position [0, 51644]
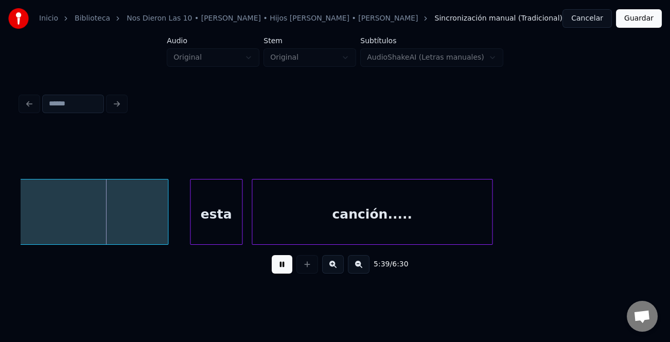
click at [363, 269] on button at bounding box center [359, 264] width 22 height 19
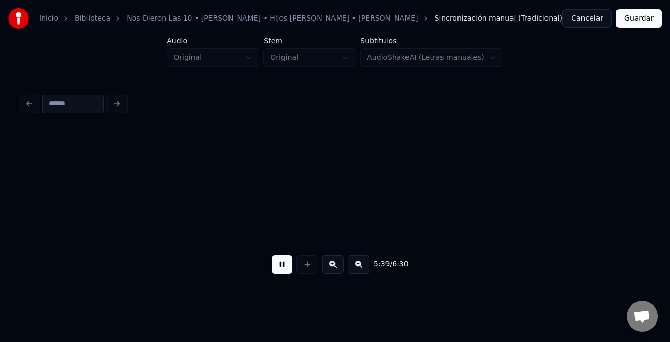
scroll to position [0, 43543]
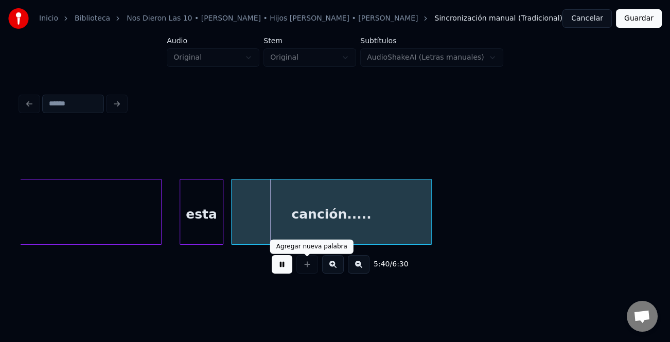
click at [278, 266] on button at bounding box center [282, 264] width 21 height 19
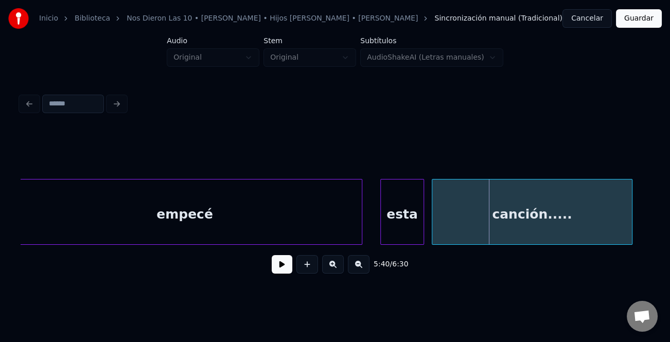
scroll to position [0, 43222]
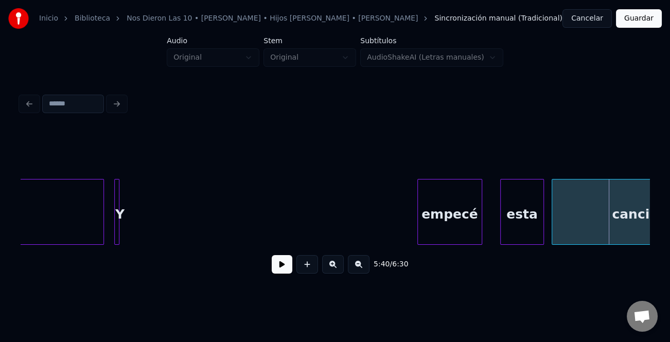
click at [418, 234] on div at bounding box center [419, 212] width 3 height 65
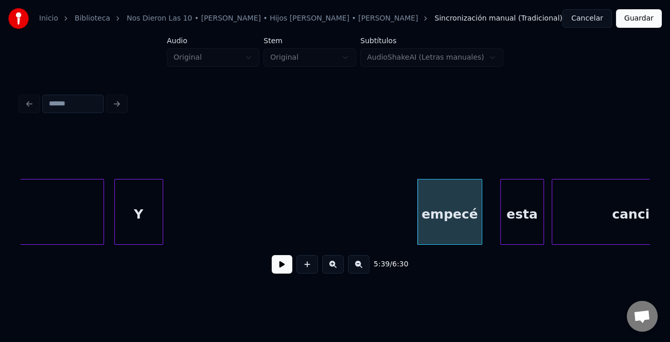
click at [162, 234] on div at bounding box center [160, 212] width 3 height 65
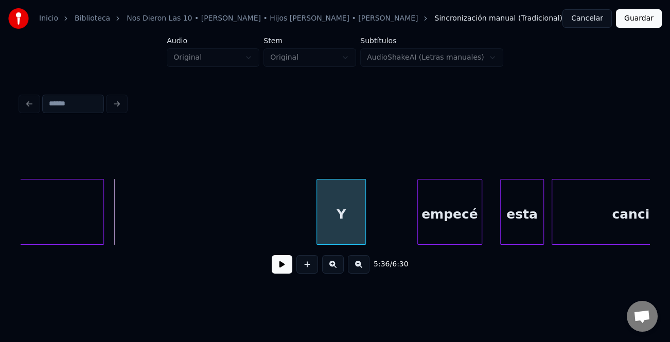
click at [333, 252] on div "5:36 / 6:30" at bounding box center [335, 206] width 629 height 156
click at [370, 234] on div "Y" at bounding box center [351, 215] width 48 height 70
click at [281, 262] on button at bounding box center [282, 264] width 21 height 19
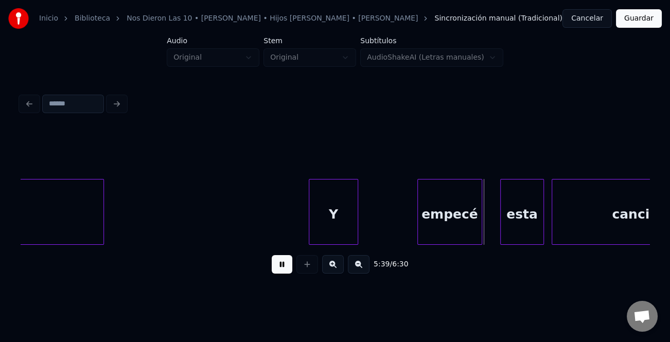
click at [331, 235] on div "Y" at bounding box center [333, 215] width 48 height 70
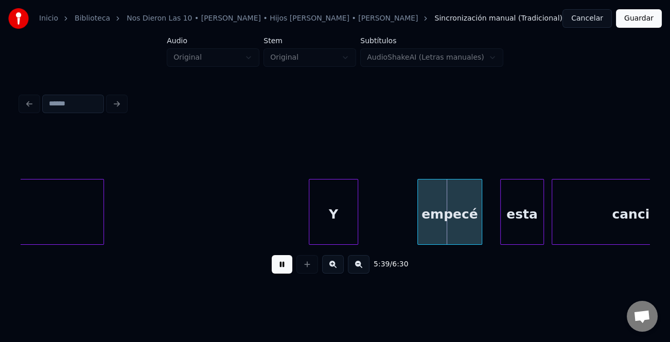
click at [358, 229] on div "Y" at bounding box center [333, 212] width 49 height 66
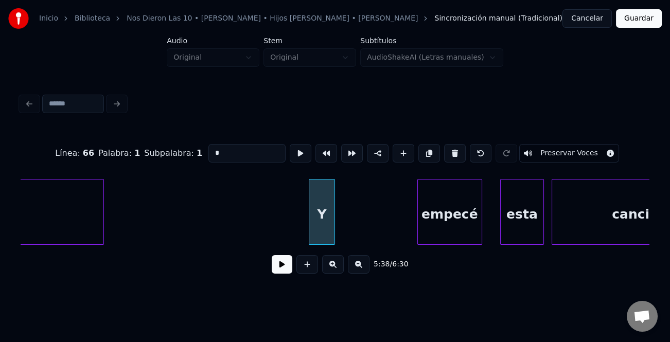
click at [332, 234] on div at bounding box center [332, 212] width 3 height 65
click at [309, 228] on div "Y" at bounding box center [322, 212] width 26 height 66
click at [321, 229] on div at bounding box center [320, 212] width 3 height 65
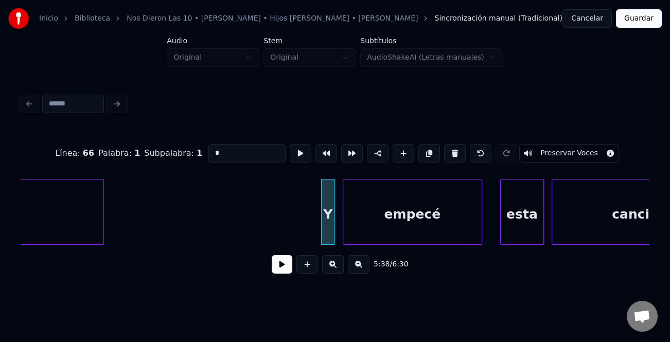
click at [343, 226] on div at bounding box center [344, 212] width 3 height 65
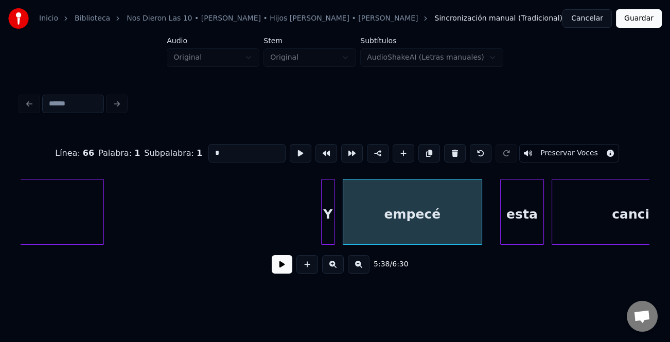
click at [276, 269] on button at bounding box center [282, 264] width 21 height 19
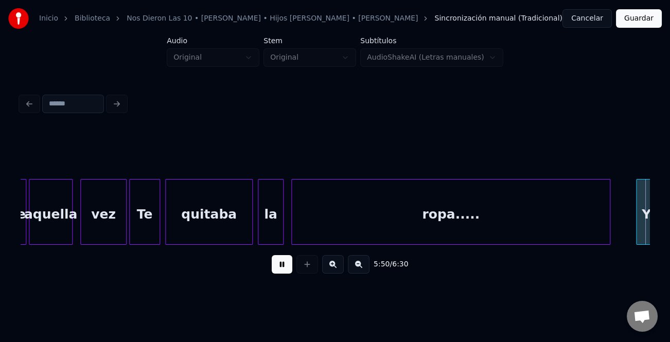
scroll to position [0, 45109]
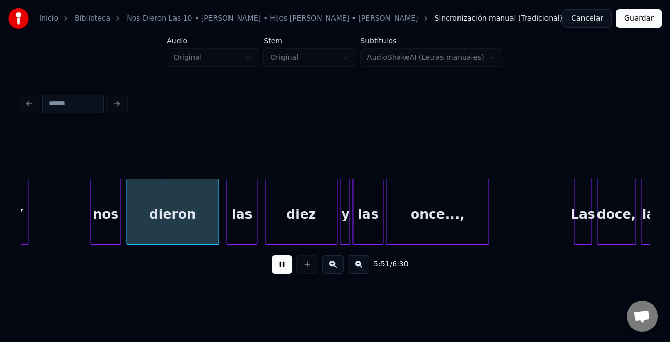
click at [284, 268] on button at bounding box center [282, 264] width 21 height 19
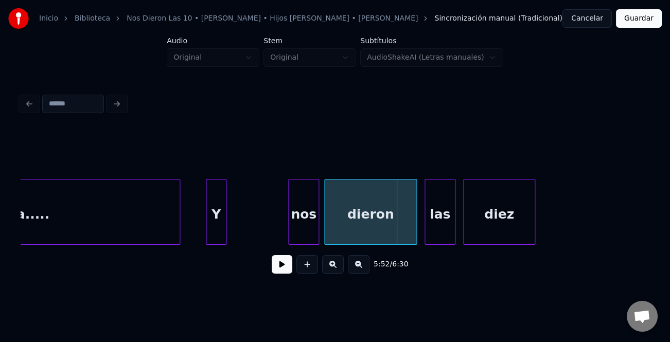
scroll to position [0, 44750]
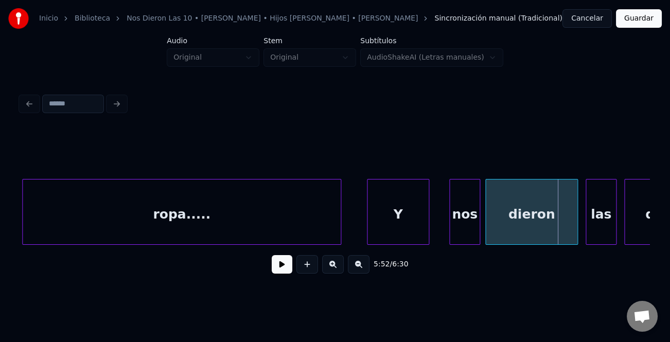
click at [429, 242] on div "Y nos dieron las diez ropa....." at bounding box center [335, 212] width 629 height 66
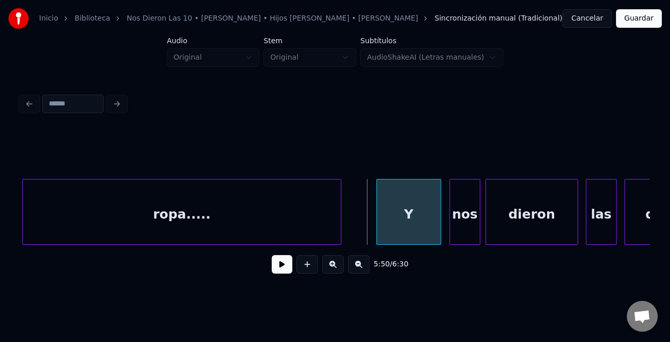
click at [423, 238] on div "Y" at bounding box center [409, 215] width 64 height 70
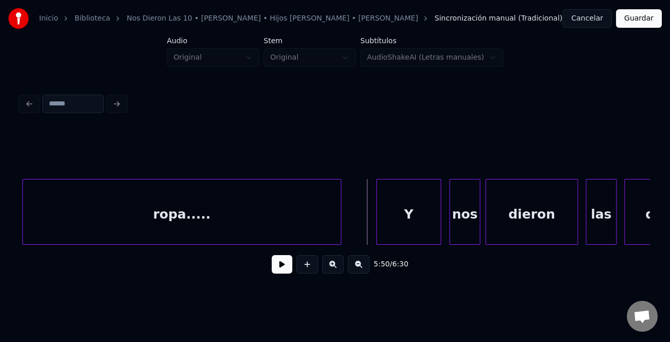
click at [283, 263] on button at bounding box center [282, 264] width 21 height 19
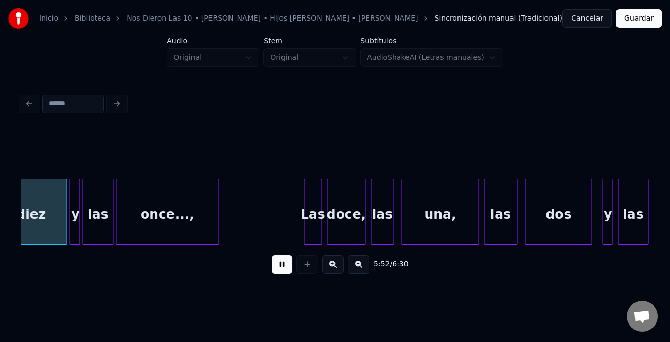
scroll to position [0, 45185]
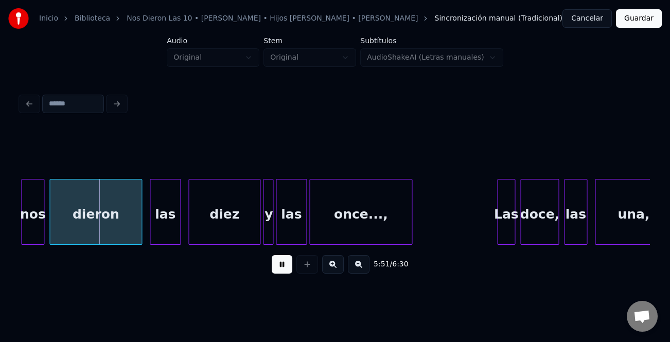
click at [281, 263] on button at bounding box center [282, 264] width 21 height 19
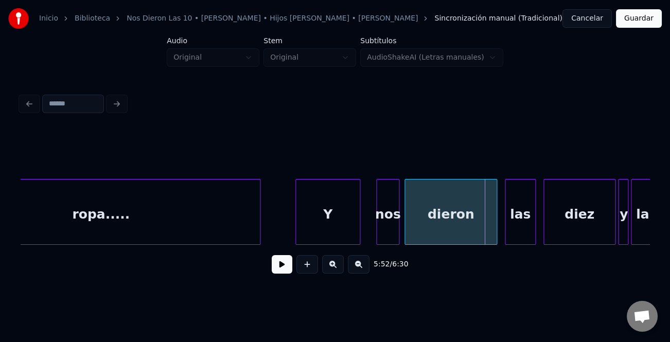
scroll to position [0, 44710]
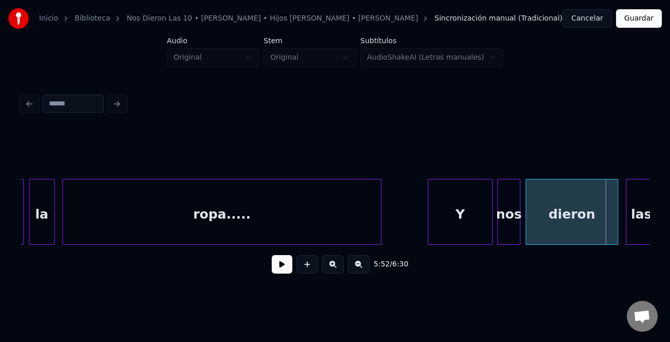
click at [452, 232] on div "Y" at bounding box center [460, 215] width 64 height 70
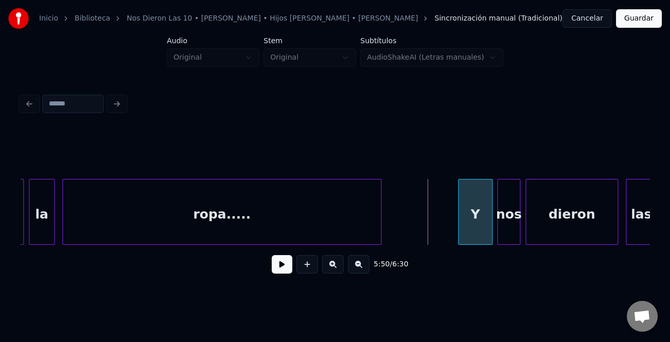
click at [459, 238] on div at bounding box center [459, 212] width 3 height 65
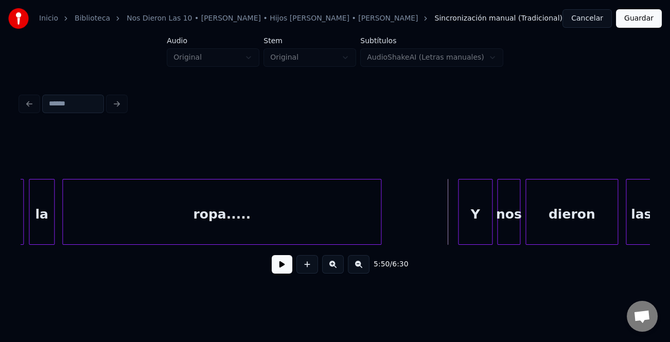
click at [289, 268] on button at bounding box center [282, 264] width 21 height 19
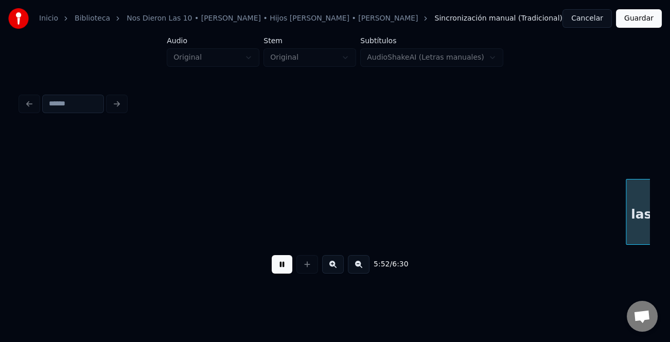
scroll to position [0, 45339]
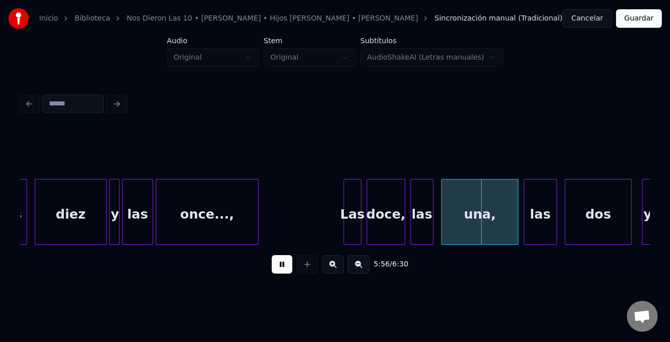
click at [347, 215] on div "Las" at bounding box center [352, 215] width 17 height 70
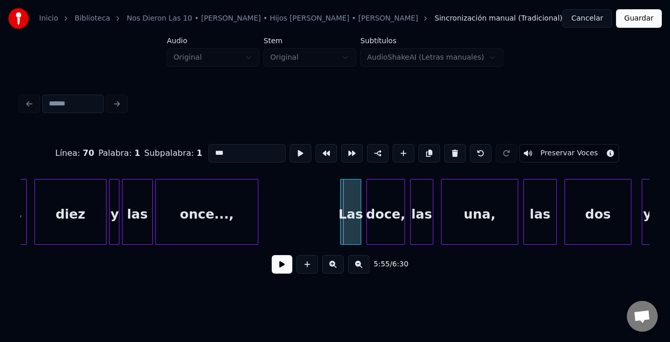
click at [341, 219] on div at bounding box center [342, 212] width 3 height 65
click at [274, 263] on button at bounding box center [282, 264] width 21 height 19
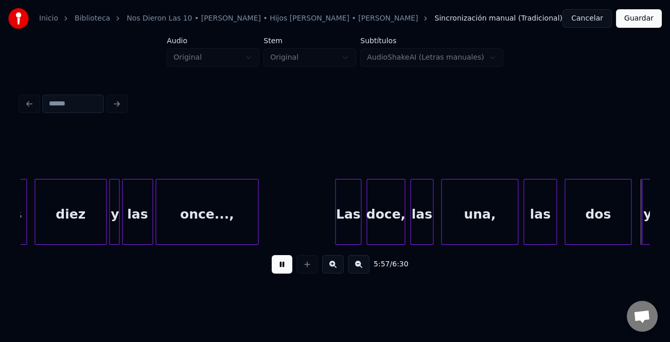
scroll to position [0, 45970]
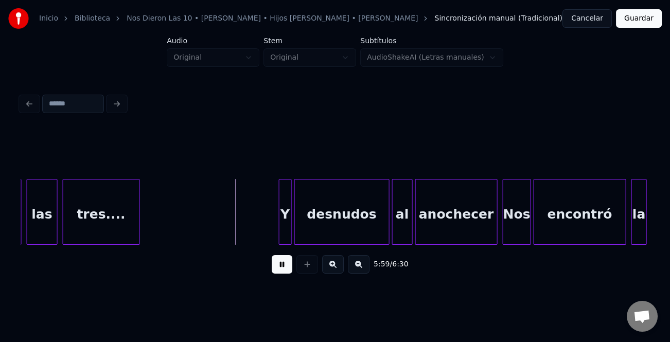
click at [279, 221] on div "Y" at bounding box center [285, 212] width 13 height 66
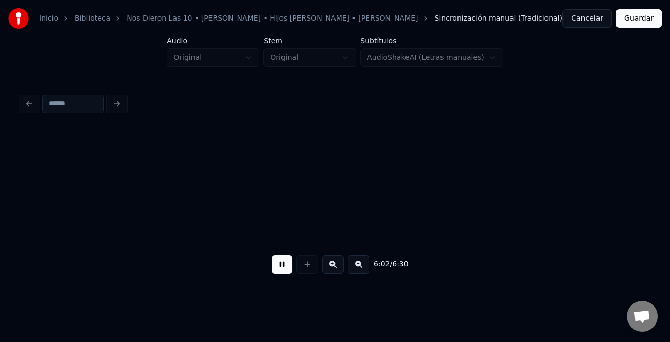
scroll to position [0, 46599]
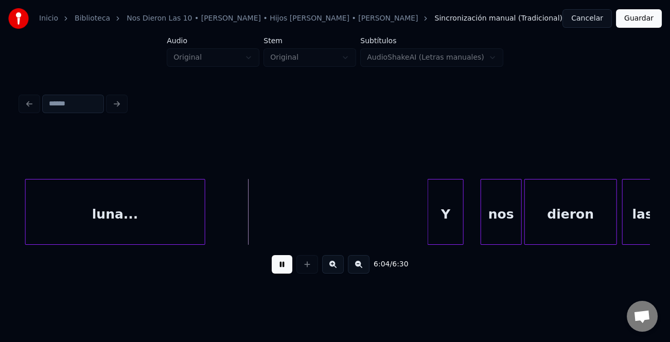
click at [459, 216] on div "Y" at bounding box center [445, 215] width 35 height 70
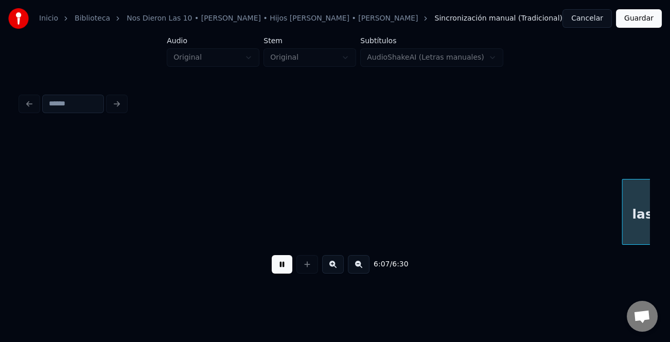
scroll to position [0, 47228]
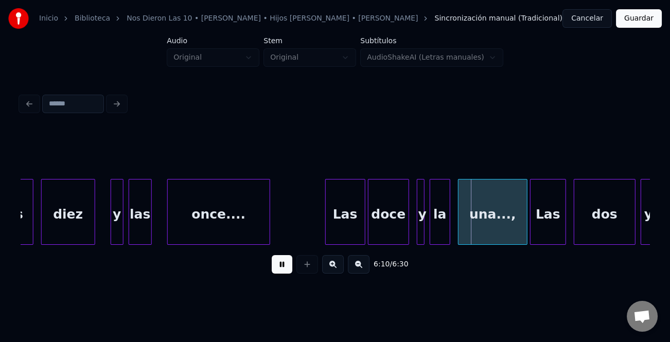
click at [326, 218] on div at bounding box center [327, 212] width 3 height 65
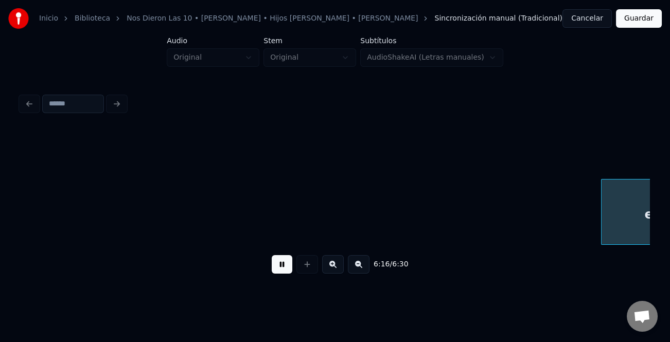
scroll to position [0, 48487]
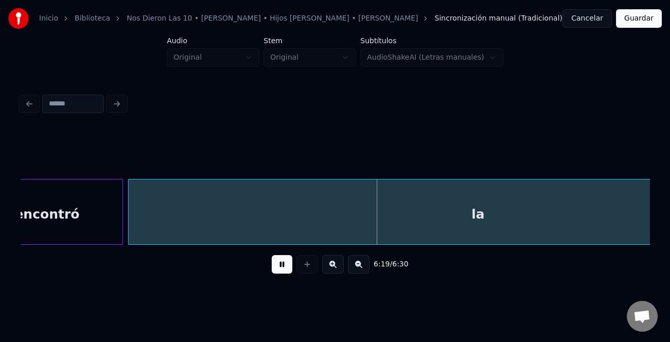
click at [360, 268] on button at bounding box center [359, 264] width 22 height 19
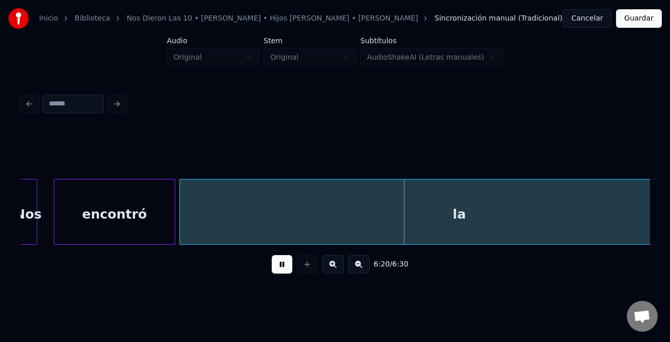
click at [360, 268] on button at bounding box center [359, 264] width 22 height 19
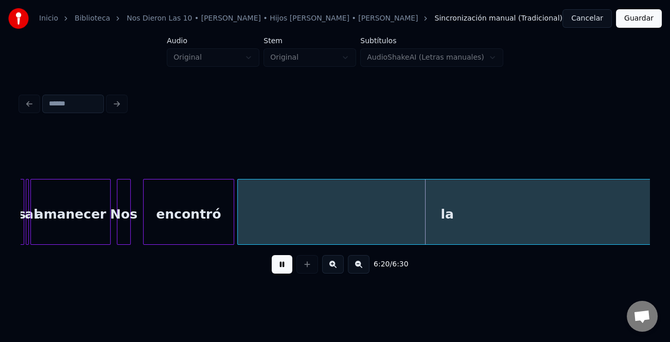
click at [360, 268] on button at bounding box center [359, 264] width 22 height 19
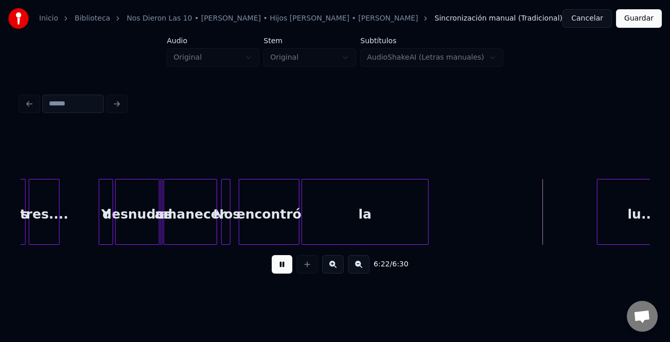
click at [427, 226] on div at bounding box center [426, 212] width 3 height 65
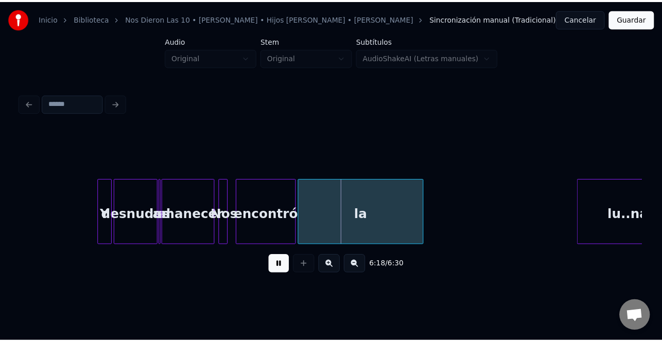
scroll to position [0, 19222]
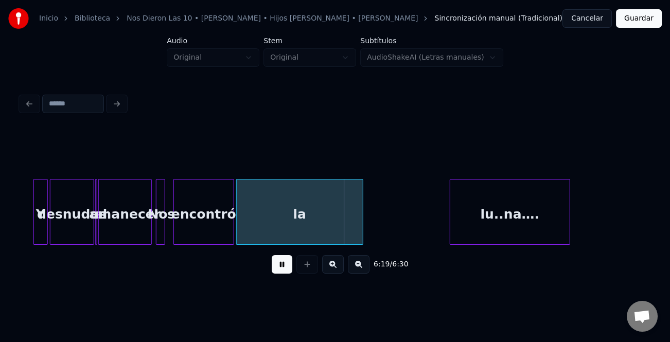
click at [548, 232] on div "lu..na…." at bounding box center [509, 215] width 119 height 70
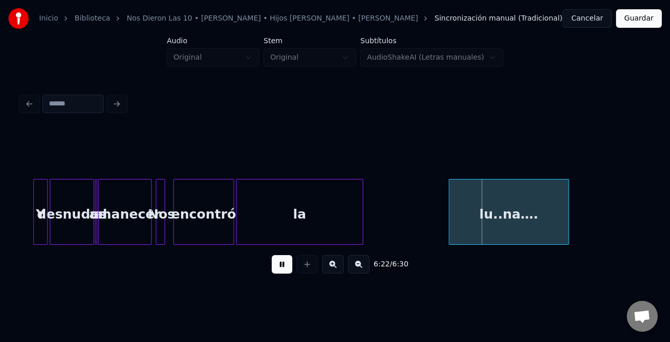
click at [212, 206] on div "encontró" at bounding box center [204, 215] width 60 height 70
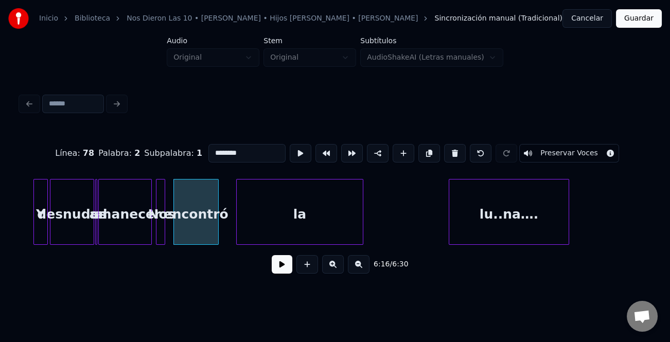
click at [216, 227] on div at bounding box center [216, 212] width 3 height 65
click at [232, 228] on div "la" at bounding box center [286, 215] width 126 height 70
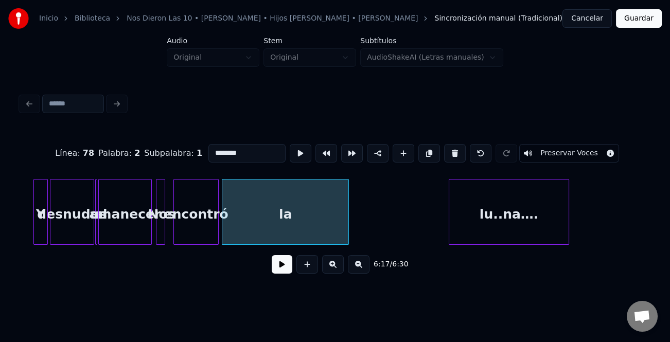
click at [348, 227] on div "la" at bounding box center [285, 212] width 127 height 66
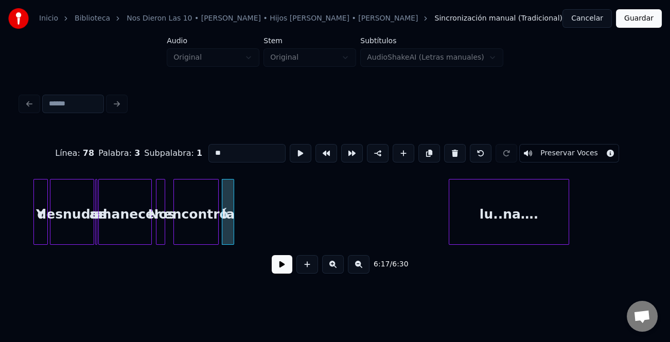
click at [231, 231] on div at bounding box center [231, 212] width 3 height 65
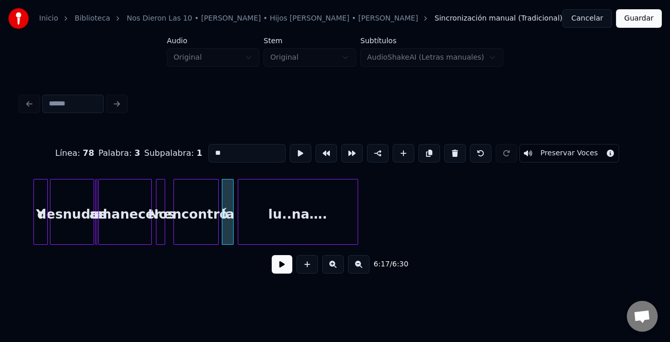
click at [296, 212] on div "lu..na…." at bounding box center [297, 215] width 119 height 70
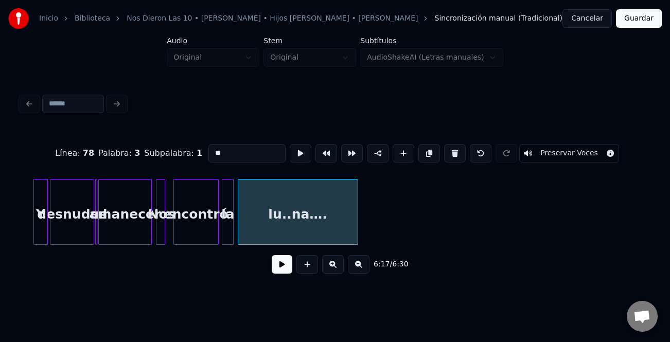
click at [197, 207] on div "encontró" at bounding box center [196, 215] width 44 height 70
type input "********"
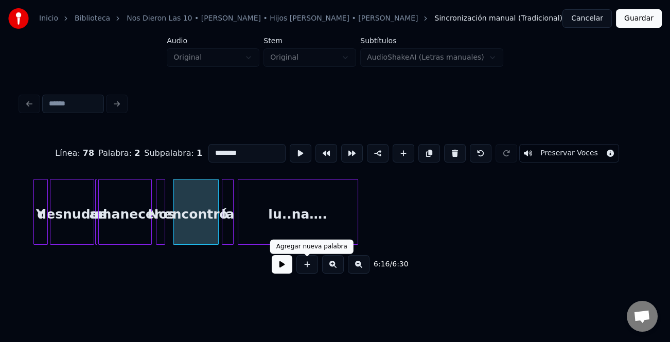
click at [290, 268] on button at bounding box center [282, 264] width 21 height 19
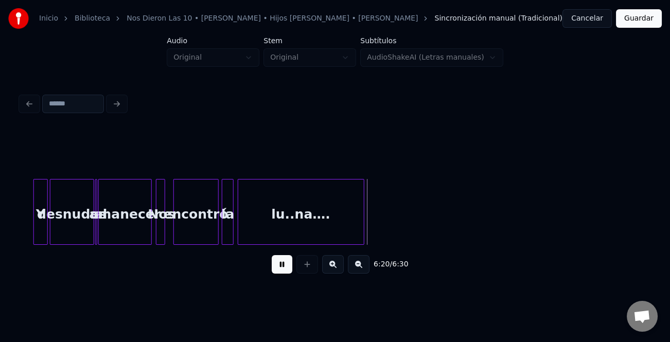
click at [364, 208] on div at bounding box center [362, 212] width 3 height 65
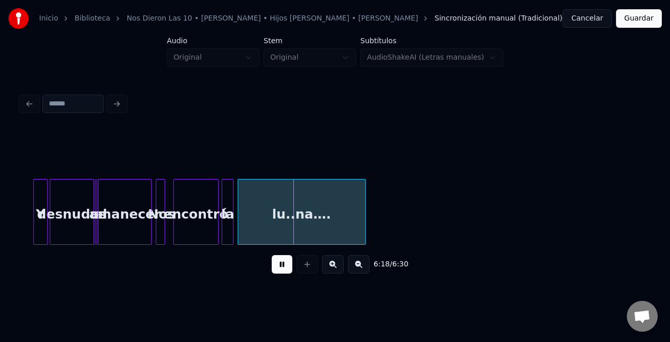
click at [639, 17] on button "Guardar" at bounding box center [639, 18] width 46 height 19
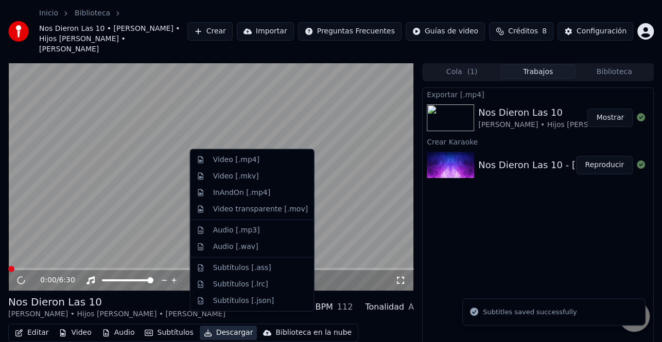
click at [226, 326] on button "Descargar" at bounding box center [229, 333] width 58 height 14
click at [258, 158] on div "Video [.mp4]" at bounding box center [260, 160] width 95 height 10
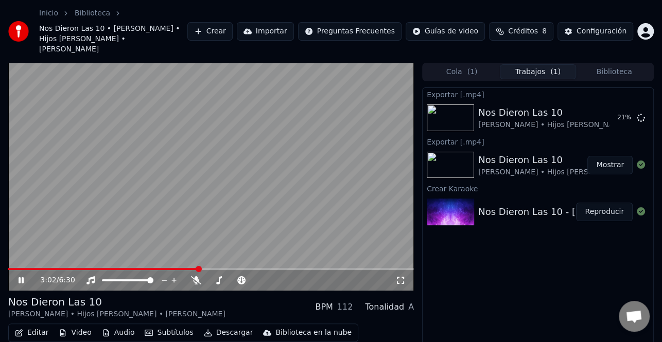
click at [16, 276] on icon at bounding box center [28, 280] width 24 height 8
